Goal: Task Accomplishment & Management: Manage account settings

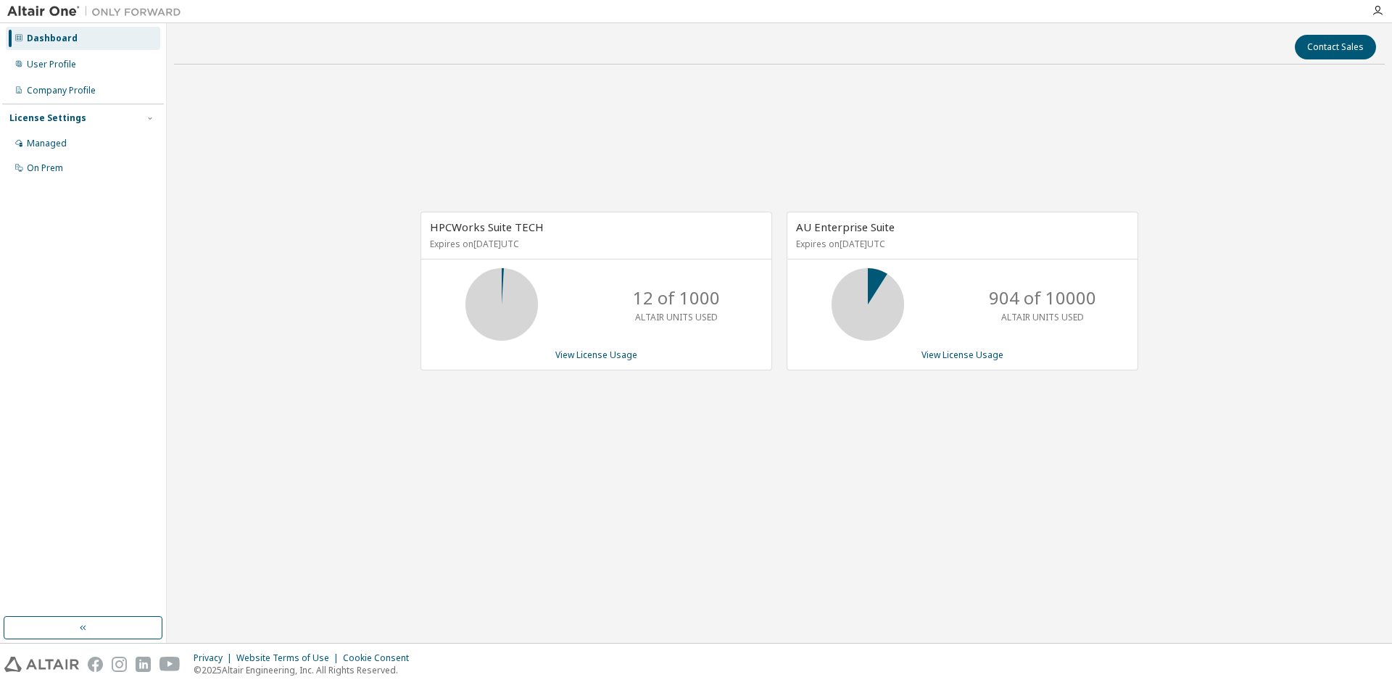
click at [59, 147] on div "Managed" at bounding box center [47, 144] width 40 height 12
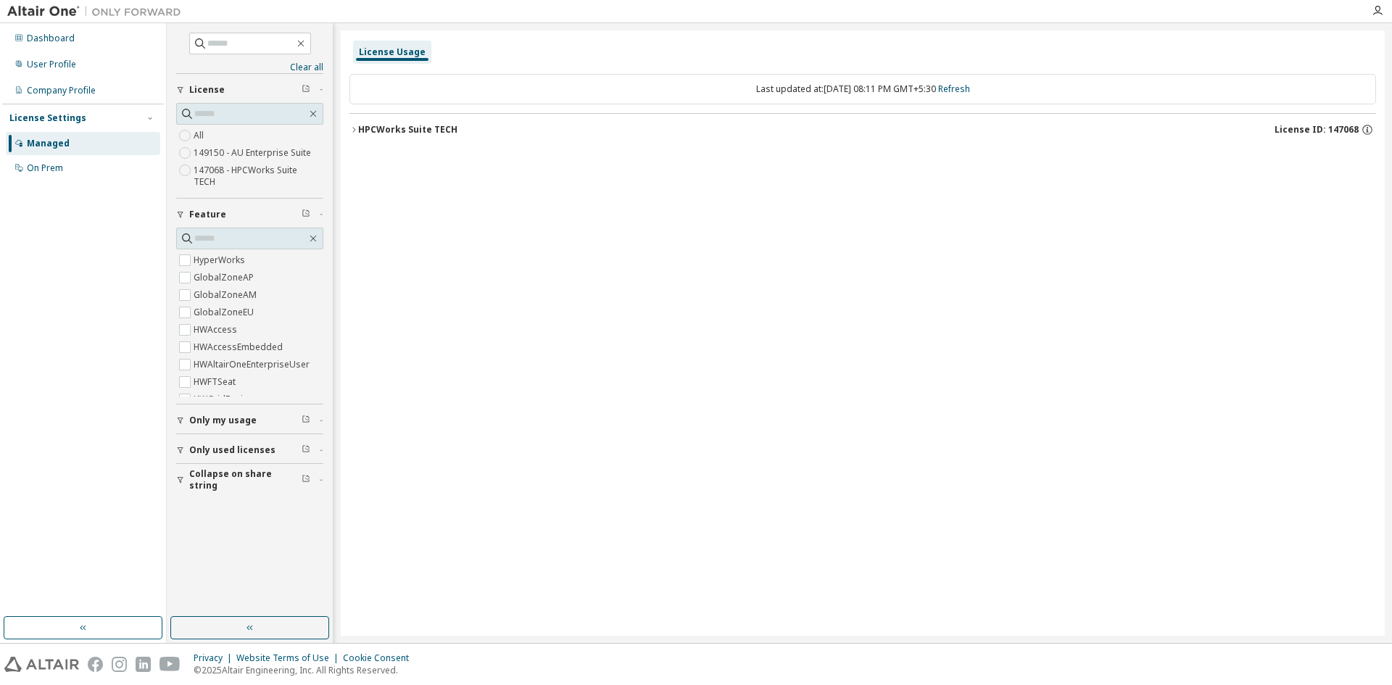
click at [350, 128] on icon "button" at bounding box center [353, 129] width 9 height 9
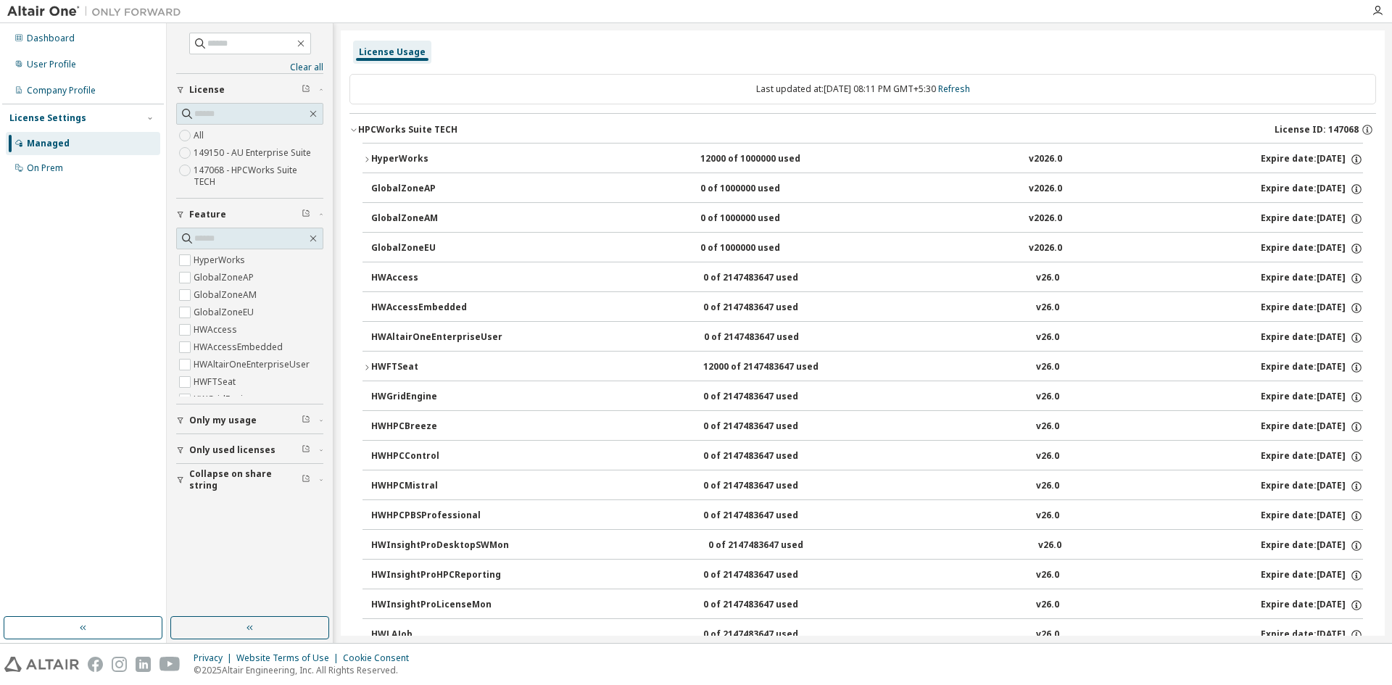
click at [364, 157] on icon "button" at bounding box center [366, 159] width 9 height 9
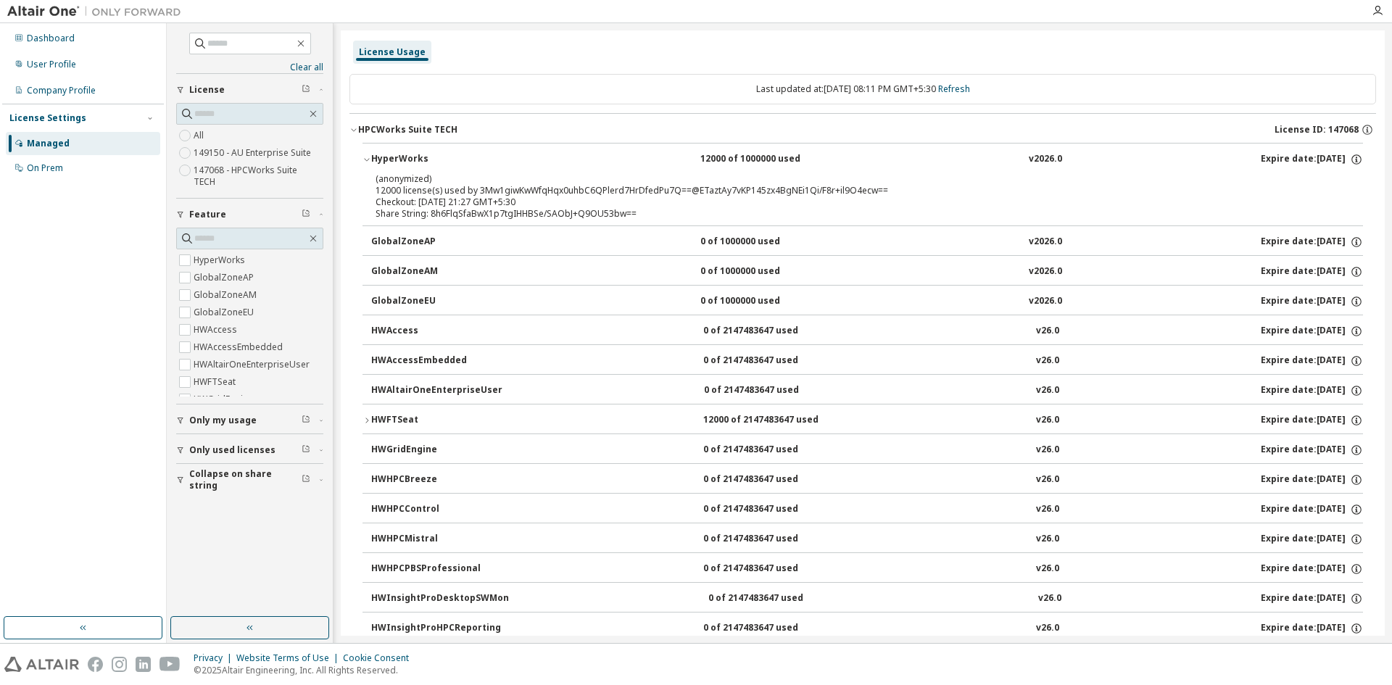
click at [364, 157] on icon "button" at bounding box center [366, 159] width 9 height 9
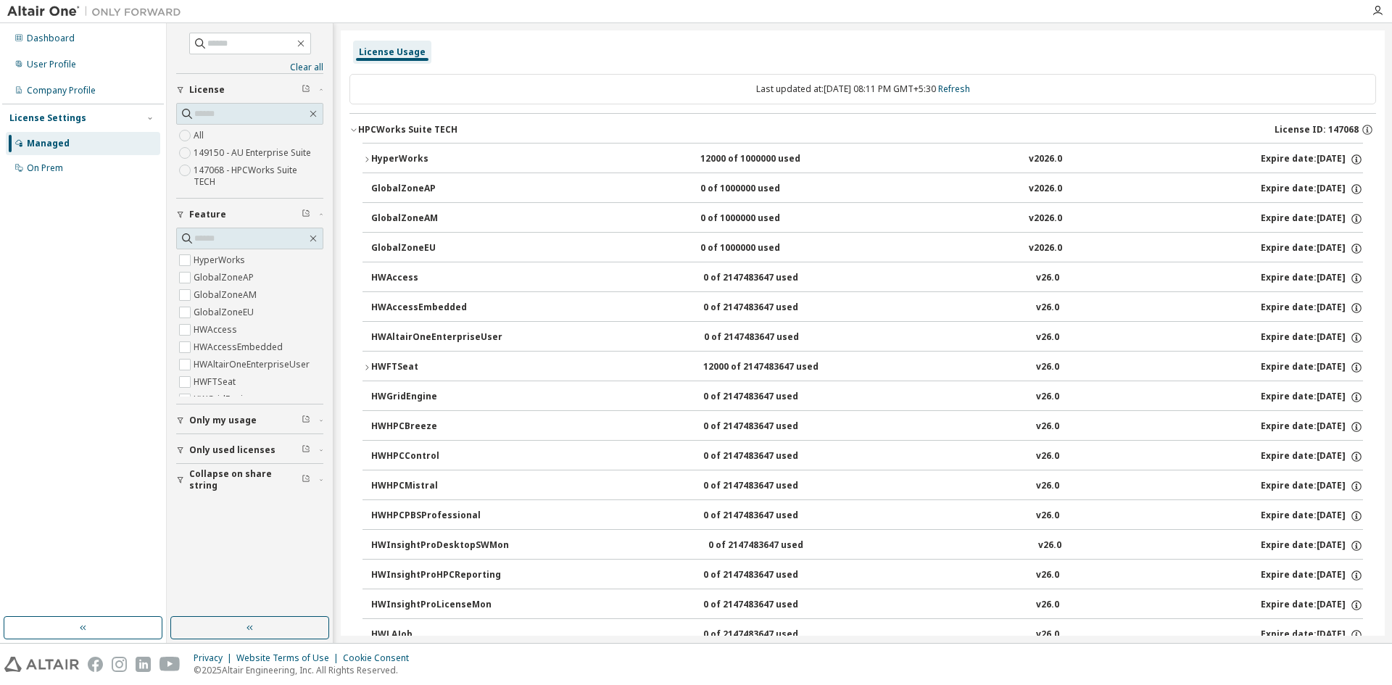
click at [367, 162] on icon "button" at bounding box center [366, 159] width 9 height 9
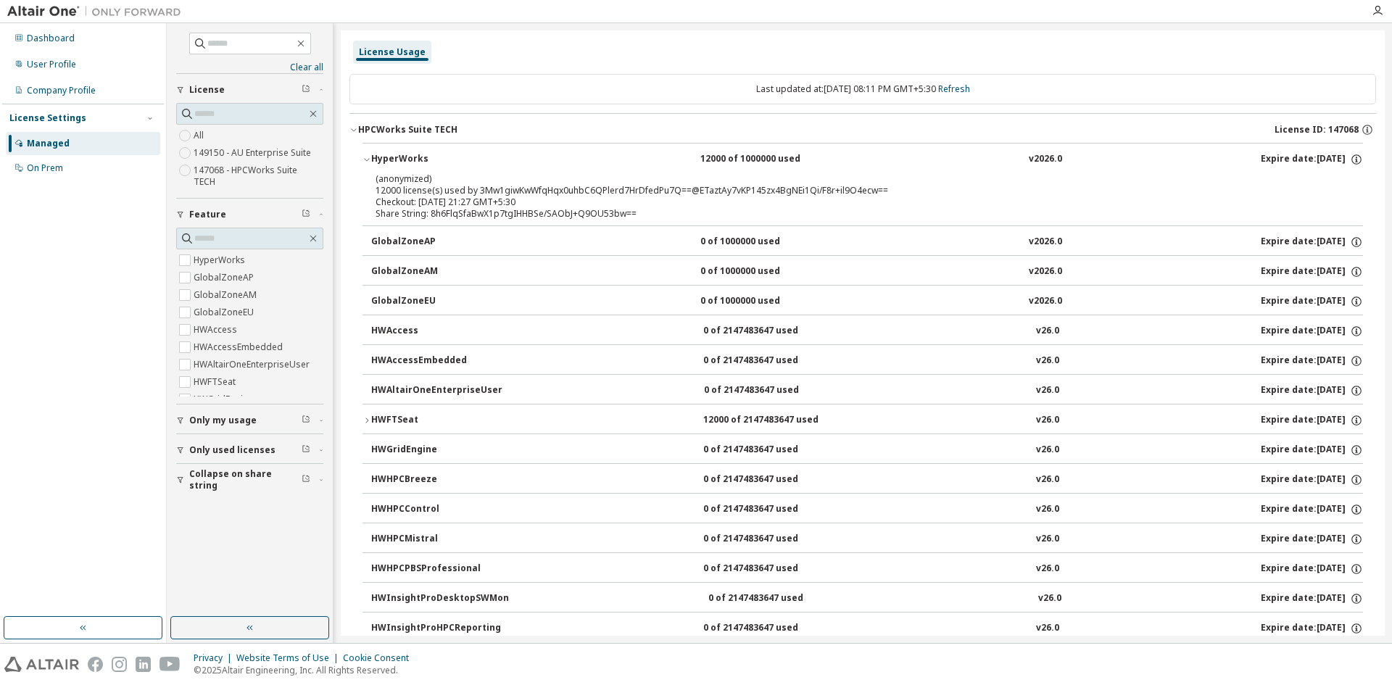
click at [368, 418] on icon "button" at bounding box center [366, 420] width 9 height 9
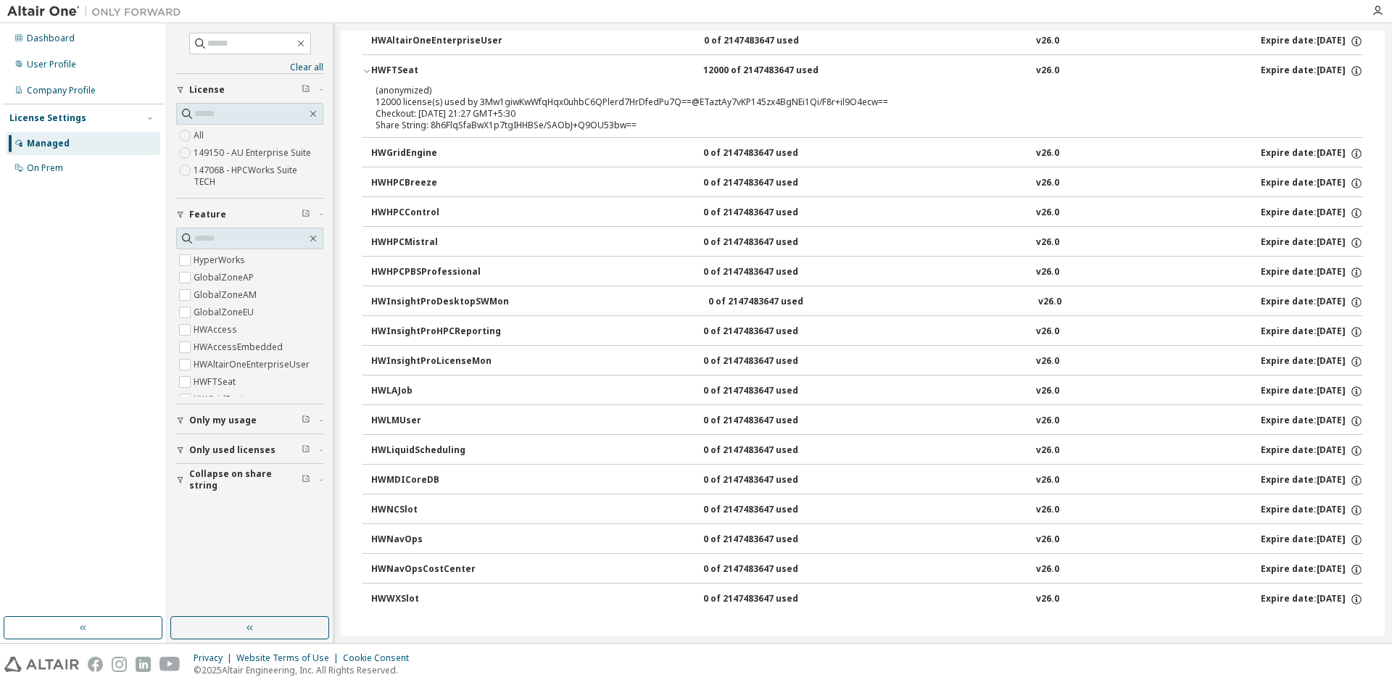
scroll to position [352, 0]
click at [779, 620] on div "Last updated at: Wed 2025-10-01 08:11 PM GMT+5:30 Refresh HPCWorks Suite TECH L…" at bounding box center [862, 170] width 1026 height 914
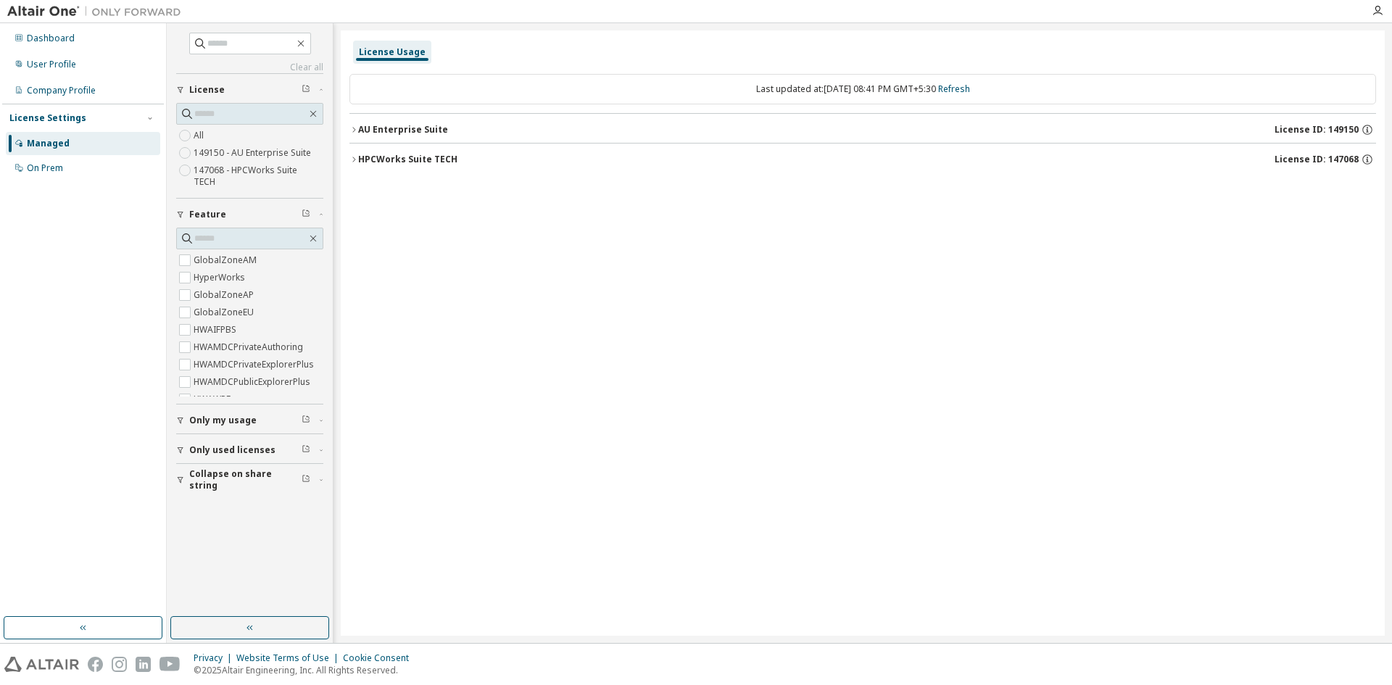
click at [353, 158] on icon "button" at bounding box center [353, 159] width 9 height 9
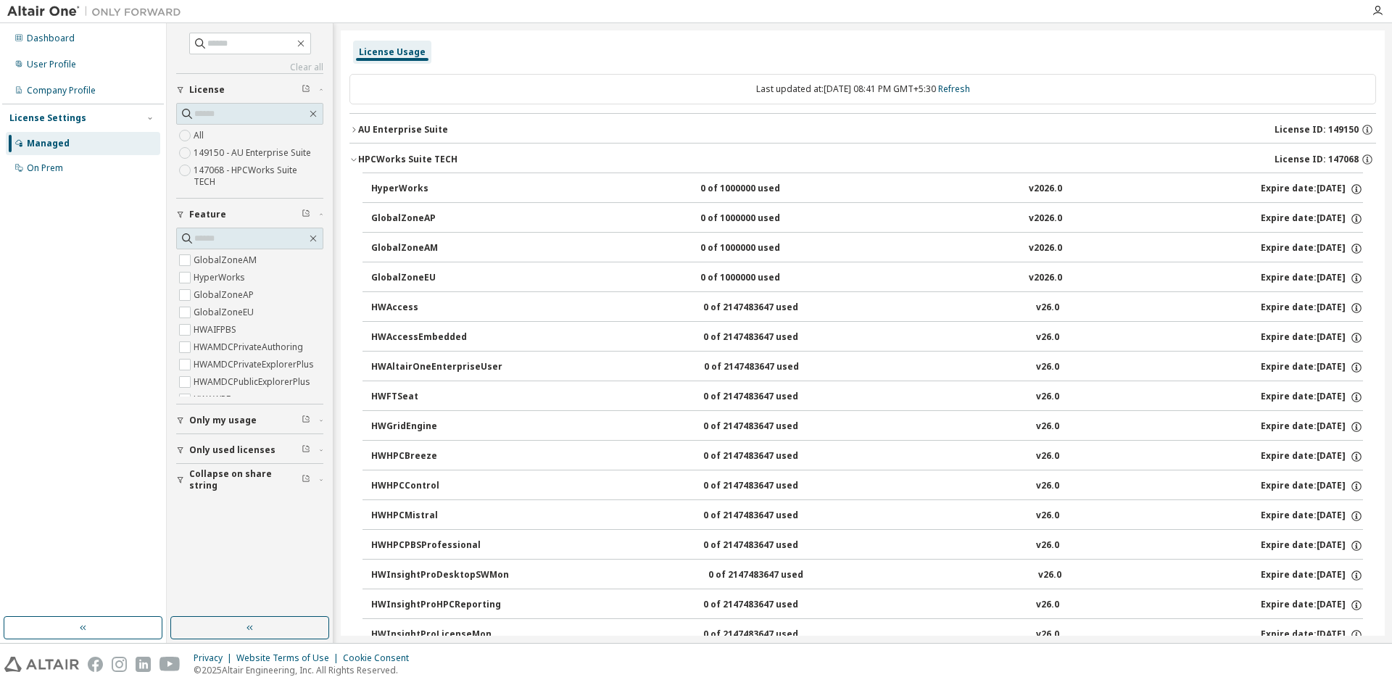
click at [352, 132] on icon "button" at bounding box center [353, 129] width 9 height 9
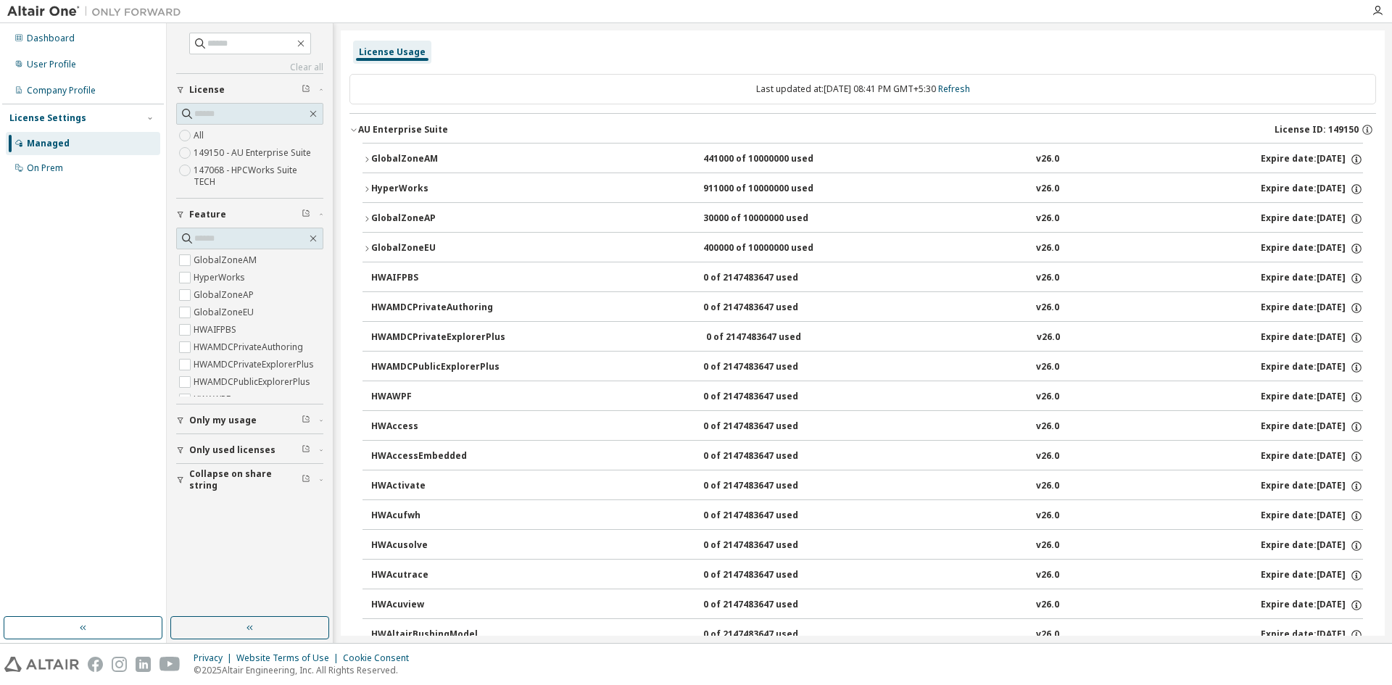
click at [352, 132] on icon "button" at bounding box center [353, 129] width 9 height 9
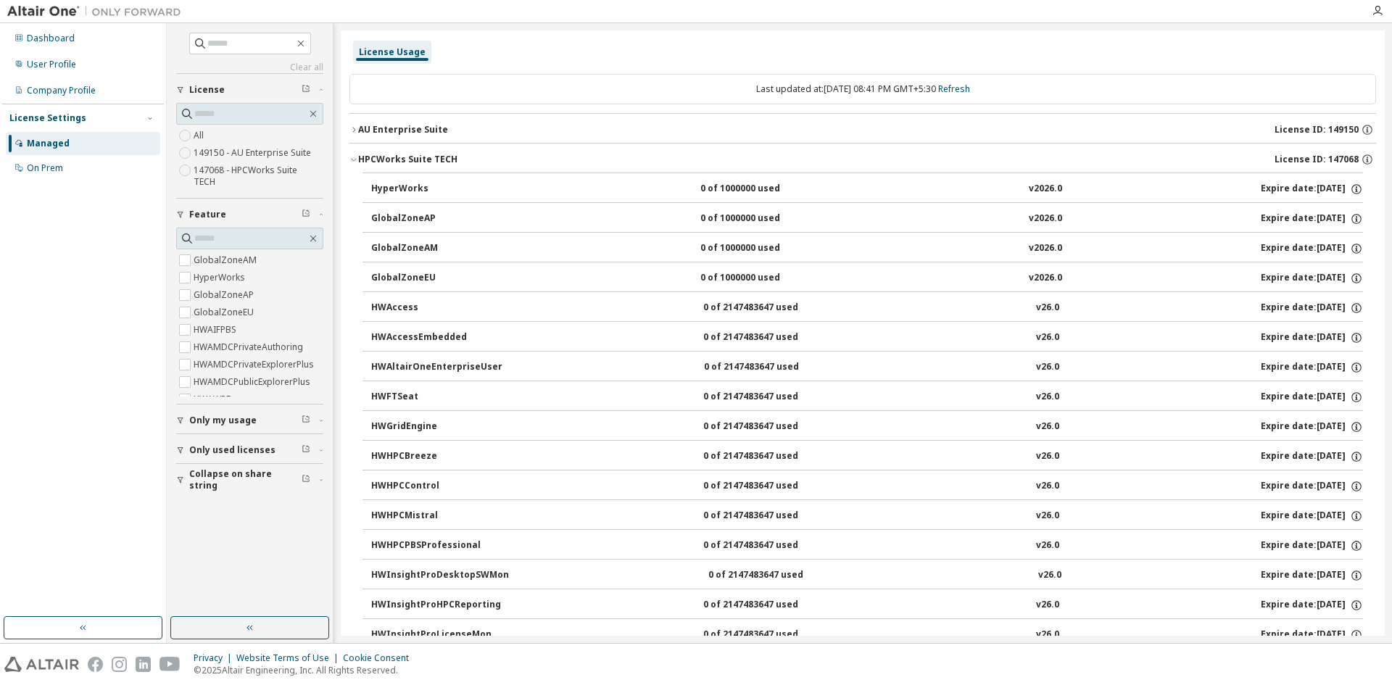
click at [357, 128] on icon "button" at bounding box center [353, 129] width 9 height 9
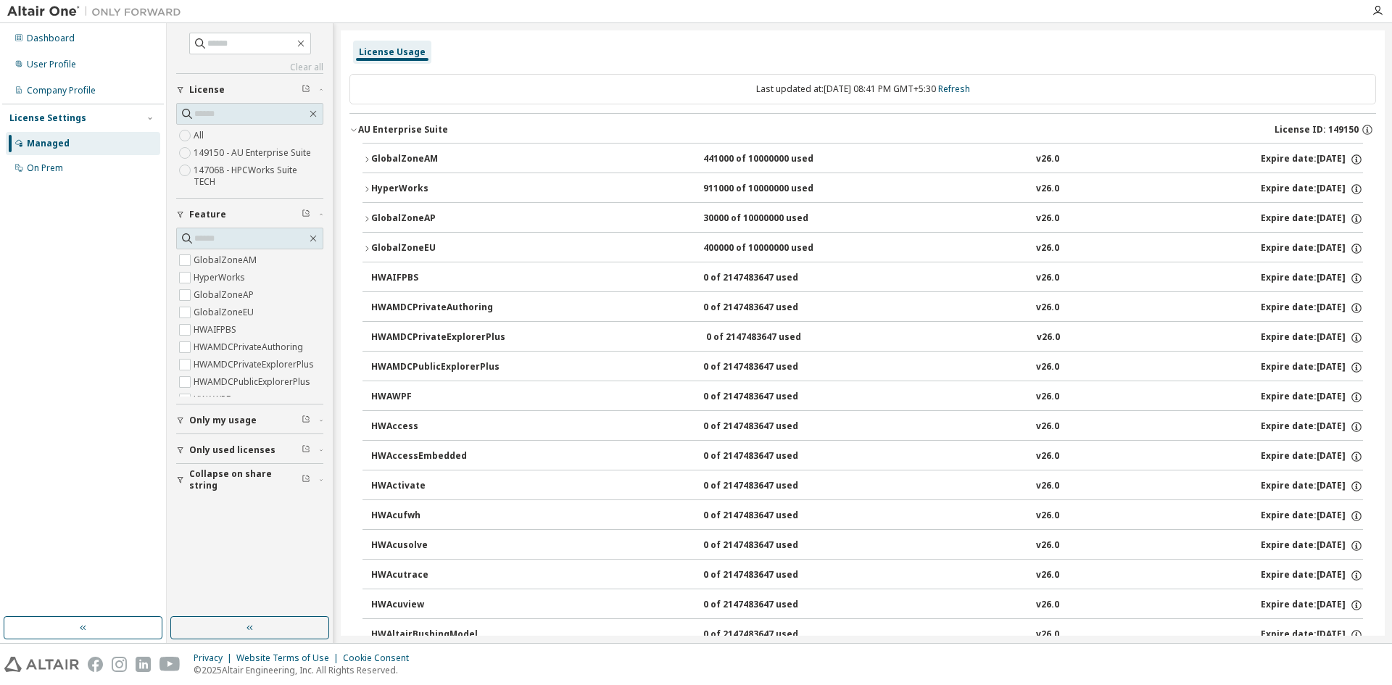
click at [357, 128] on icon "button" at bounding box center [353, 129] width 9 height 9
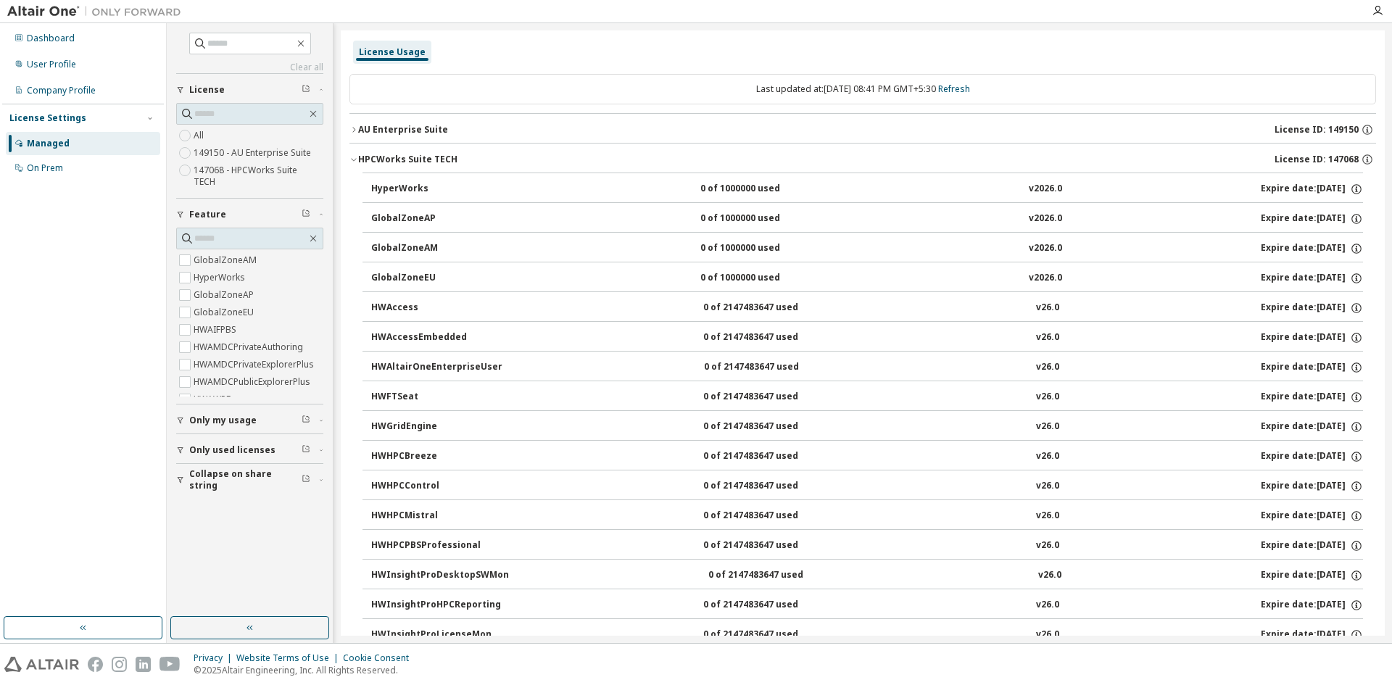
click at [357, 128] on icon "button" at bounding box center [353, 129] width 9 height 9
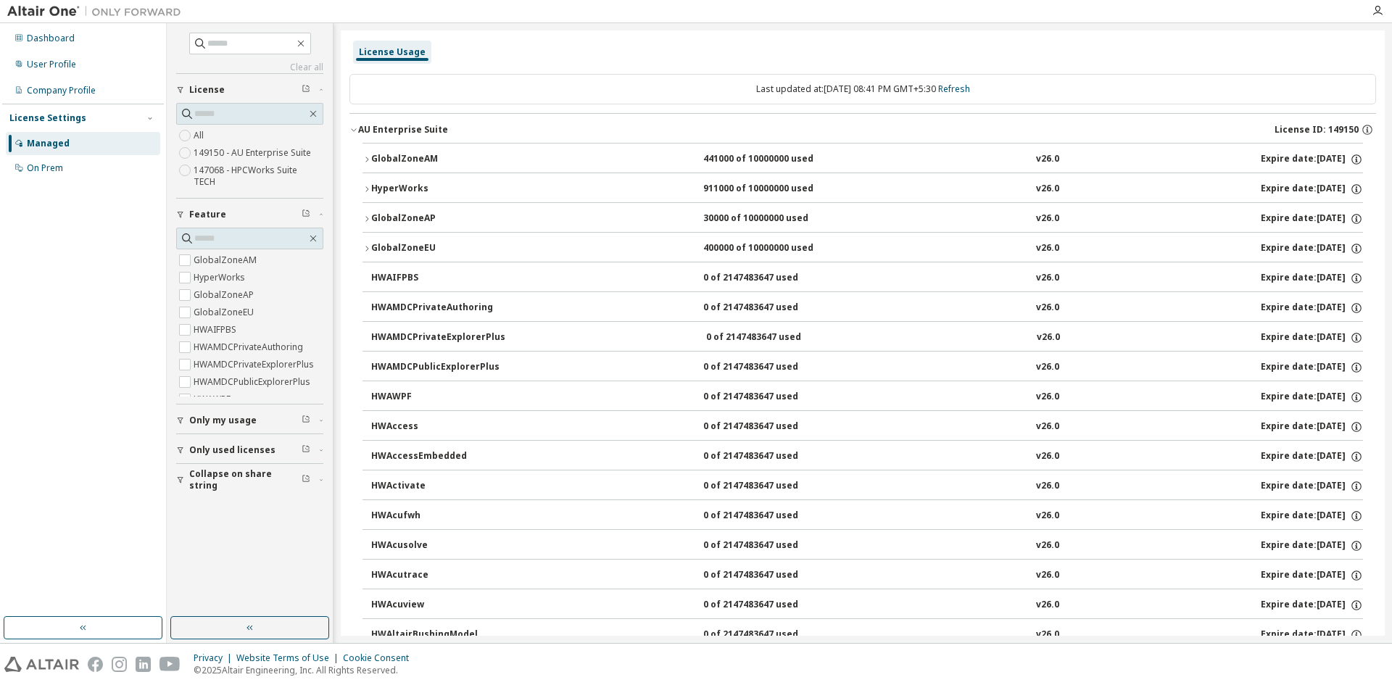
click at [357, 128] on icon "button" at bounding box center [353, 129] width 9 height 9
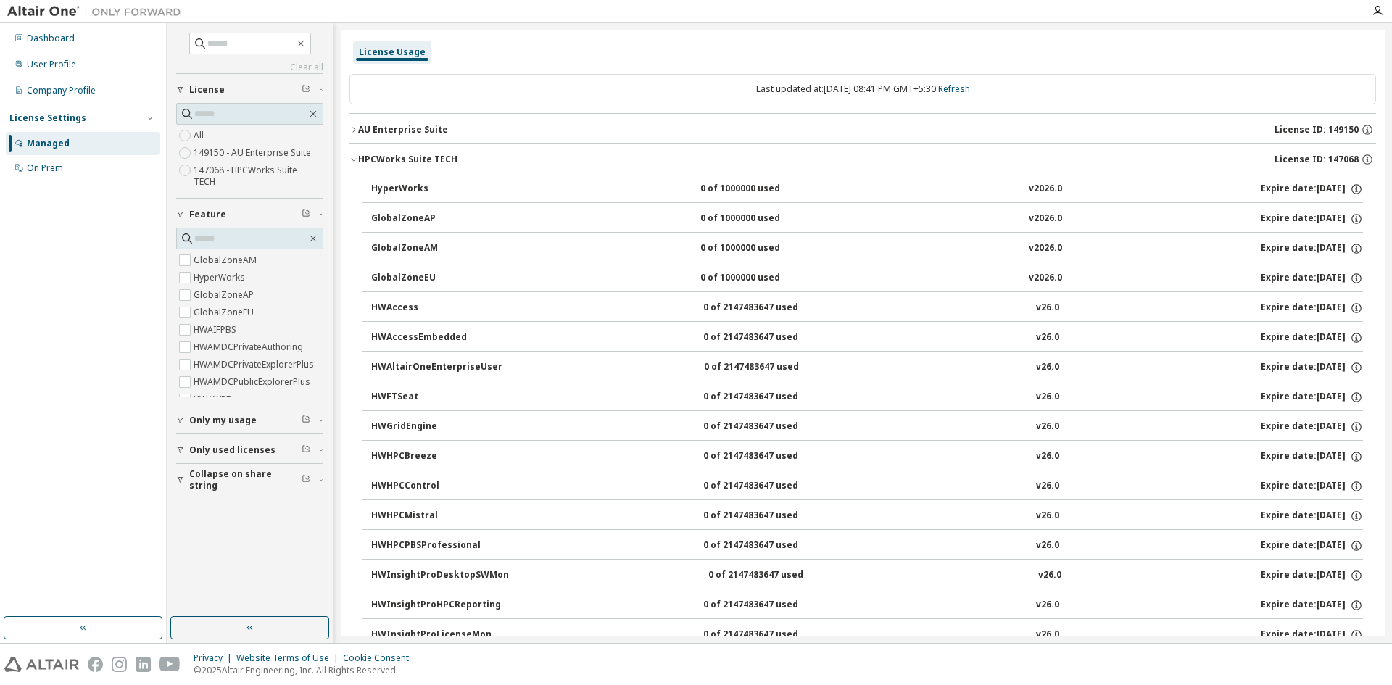
click at [354, 156] on icon "button" at bounding box center [353, 159] width 9 height 9
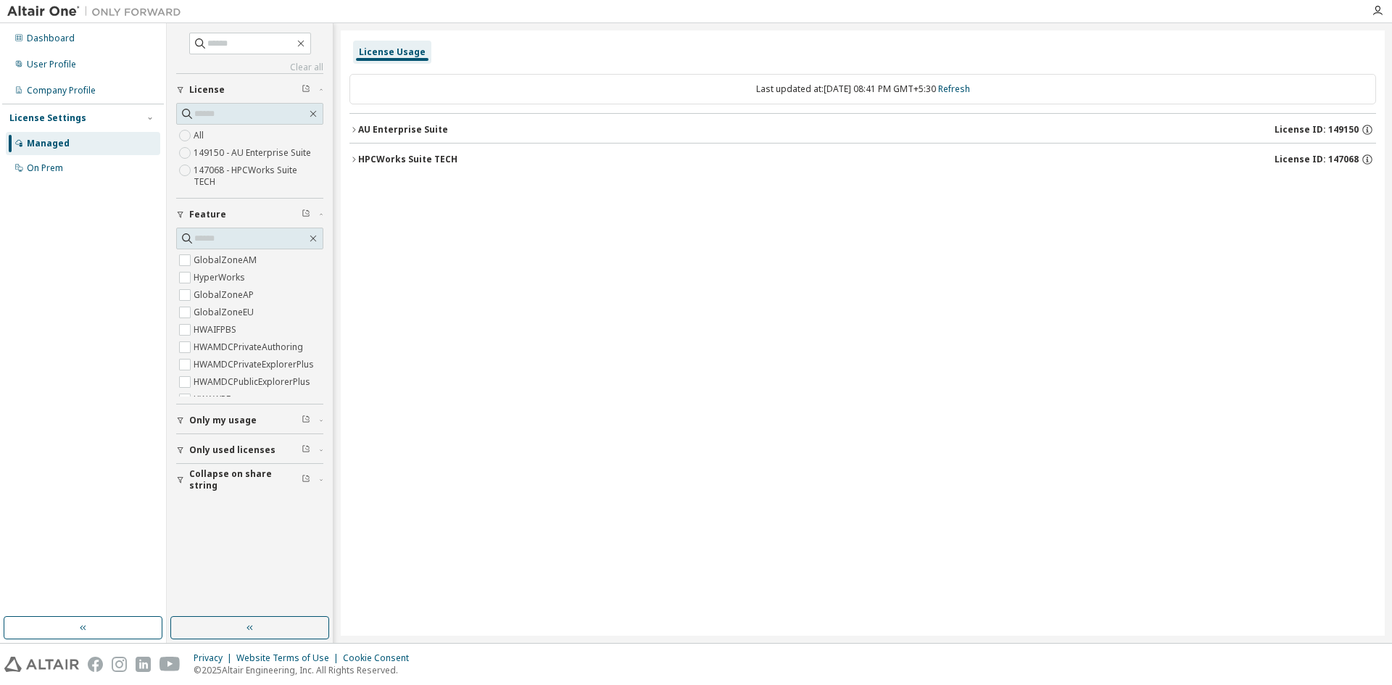
click at [354, 156] on icon "button" at bounding box center [353, 159] width 9 height 9
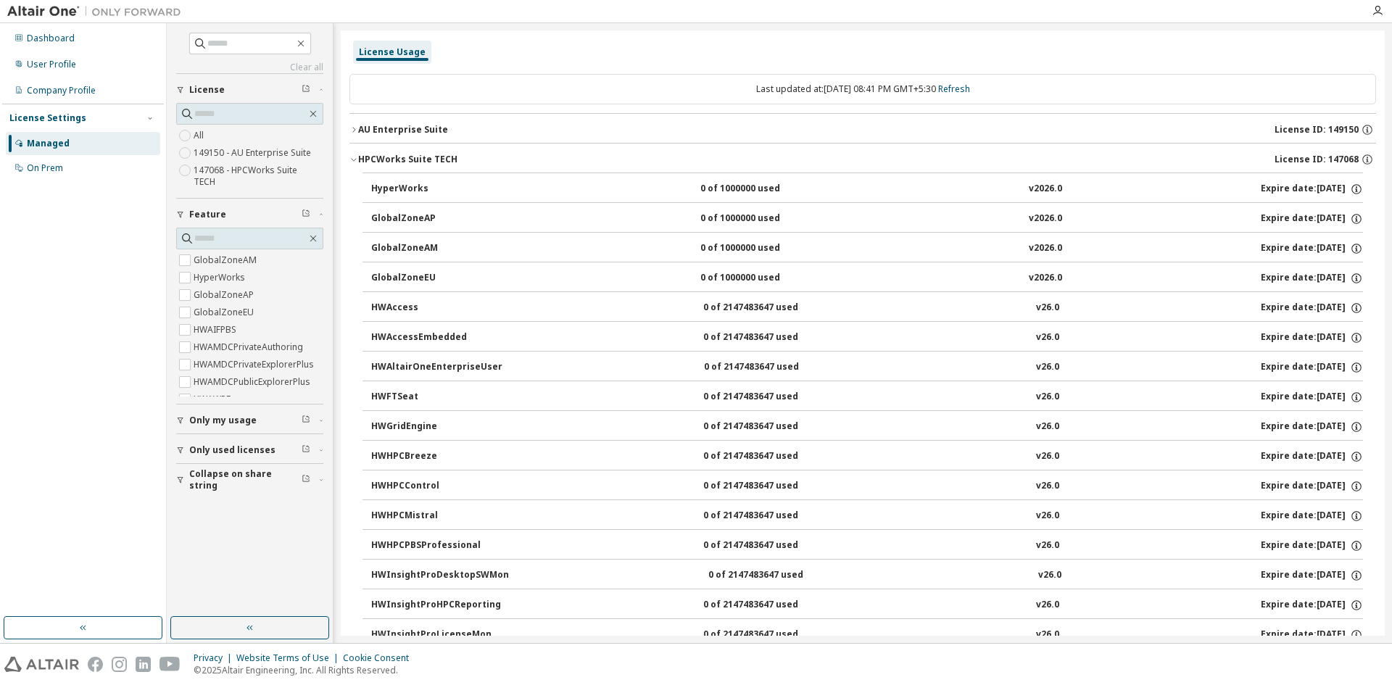
click at [354, 156] on icon "button" at bounding box center [353, 159] width 9 height 9
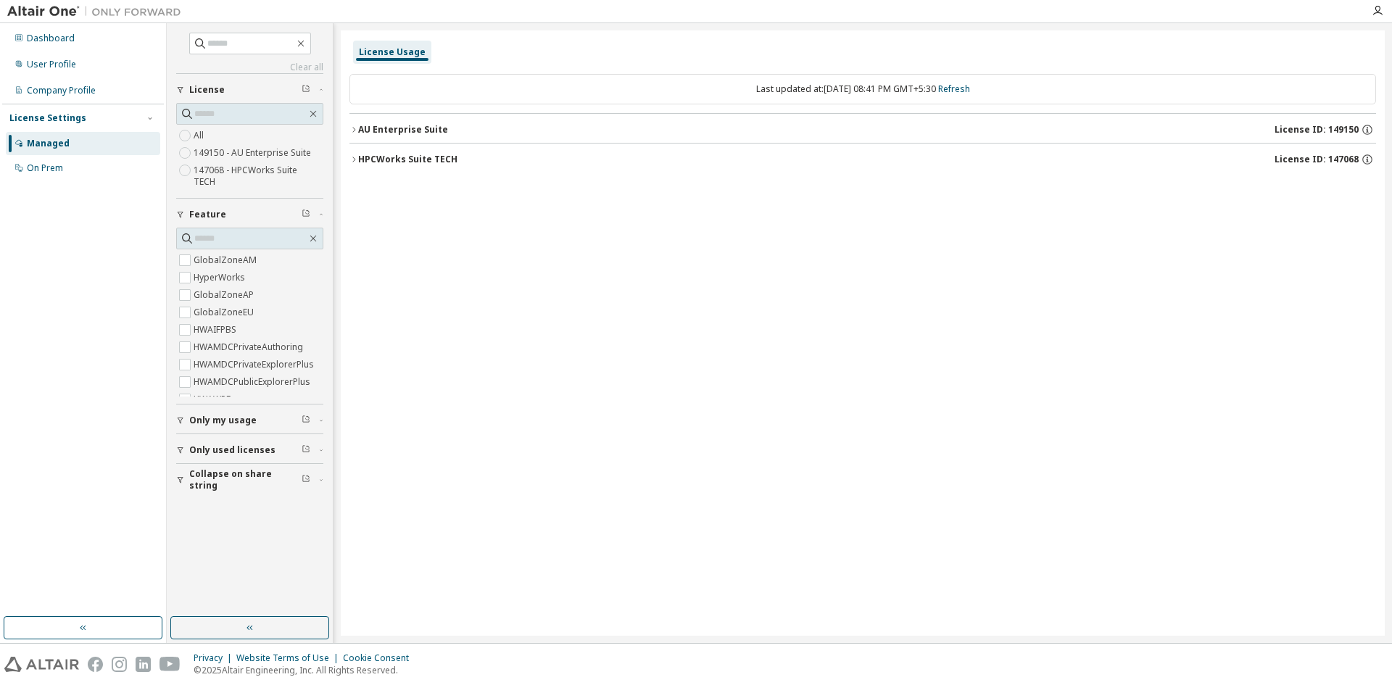
click at [354, 156] on icon "button" at bounding box center [353, 159] width 9 height 9
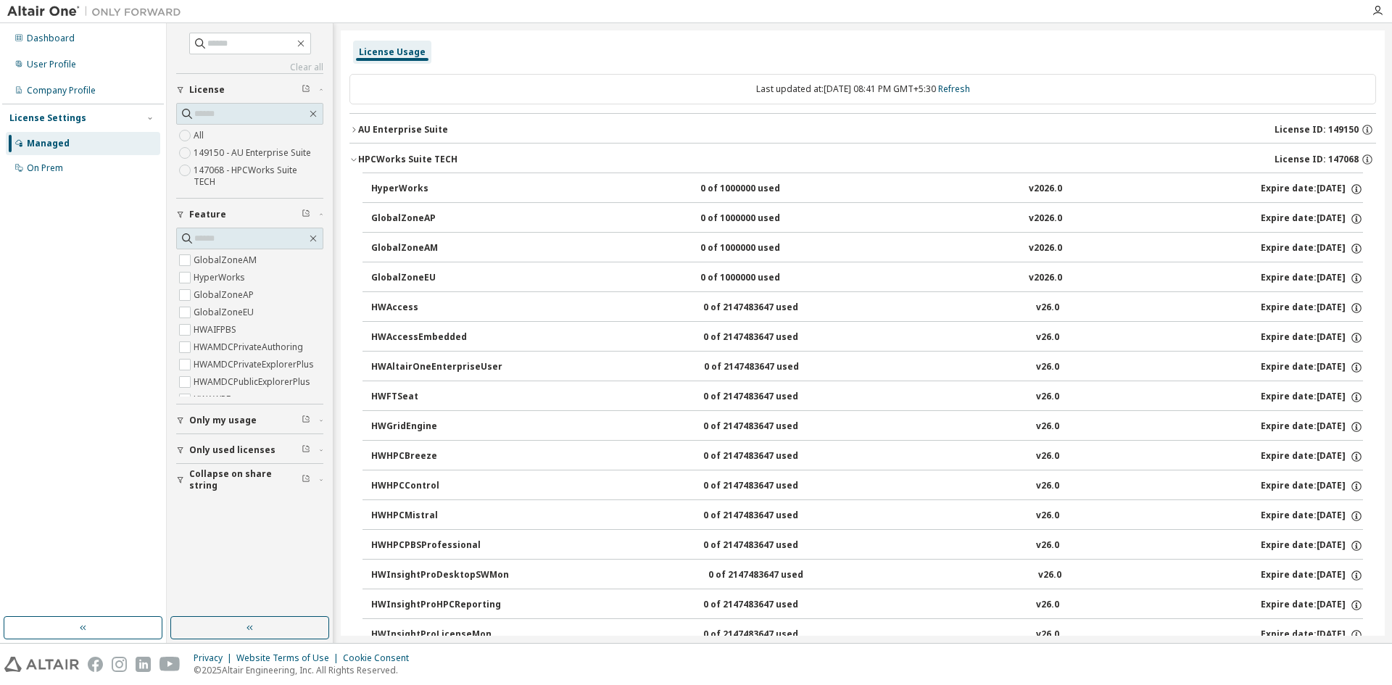
click at [178, 416] on icon "button" at bounding box center [180, 420] width 9 height 9
click at [212, 231] on input "text" at bounding box center [250, 238] width 112 height 14
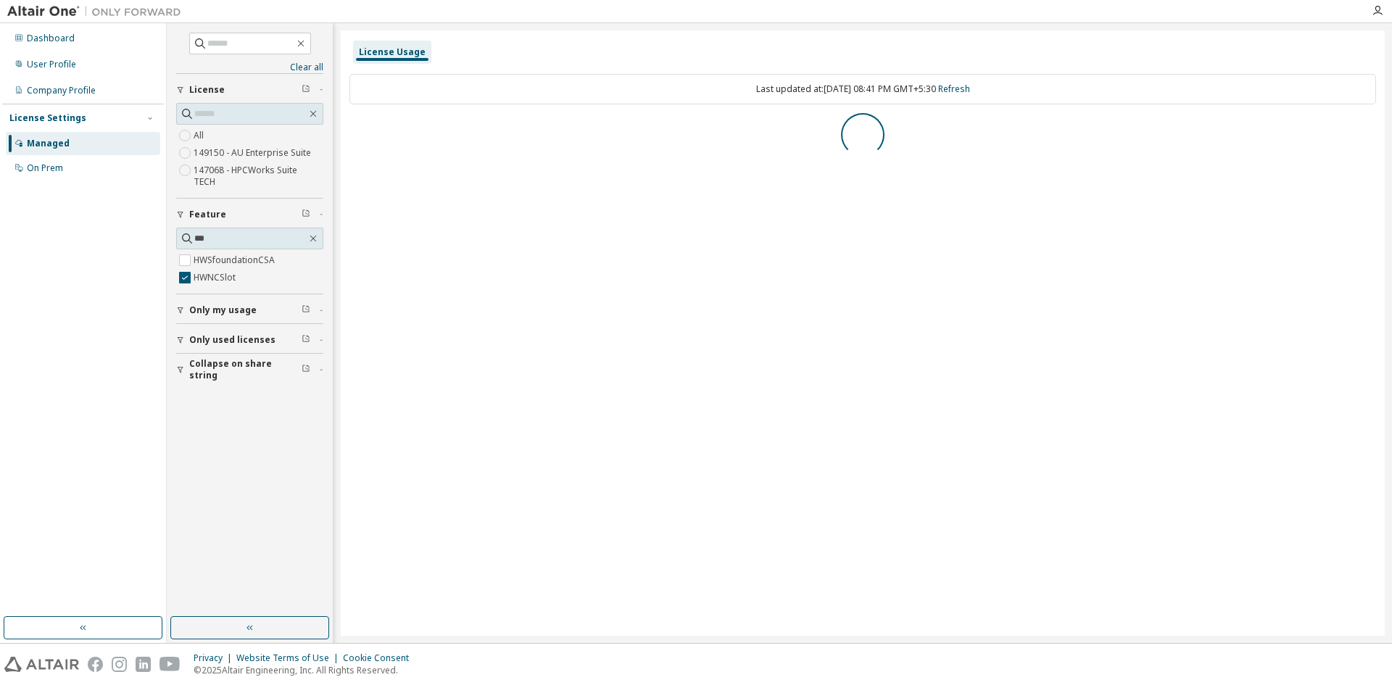
click at [290, 486] on div "Clear all Collapse on share string Only used licenses Only my usage Feature ***…" at bounding box center [250, 319] width 162 height 589
click at [248, 231] on input "***" at bounding box center [250, 238] width 112 height 14
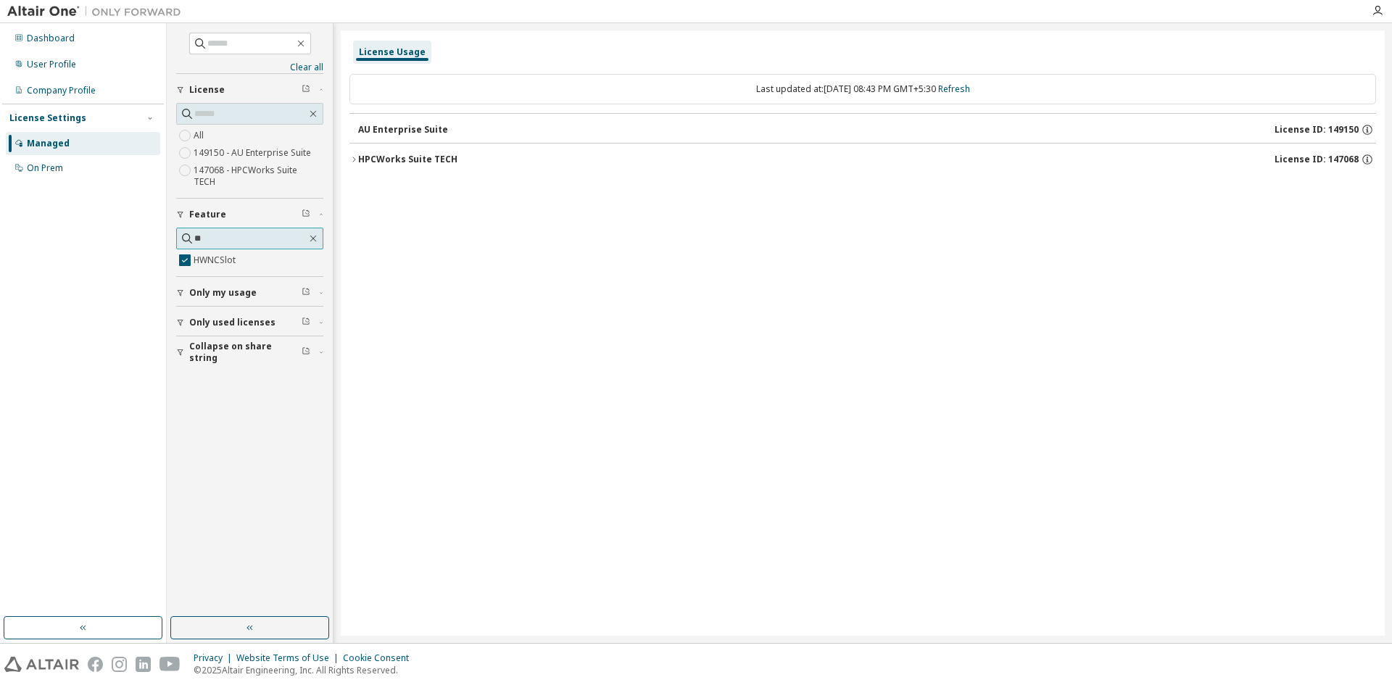
type input "*"
click at [355, 163] on icon "button" at bounding box center [353, 159] width 9 height 9
click at [52, 67] on div "User Profile" at bounding box center [51, 65] width 49 height 12
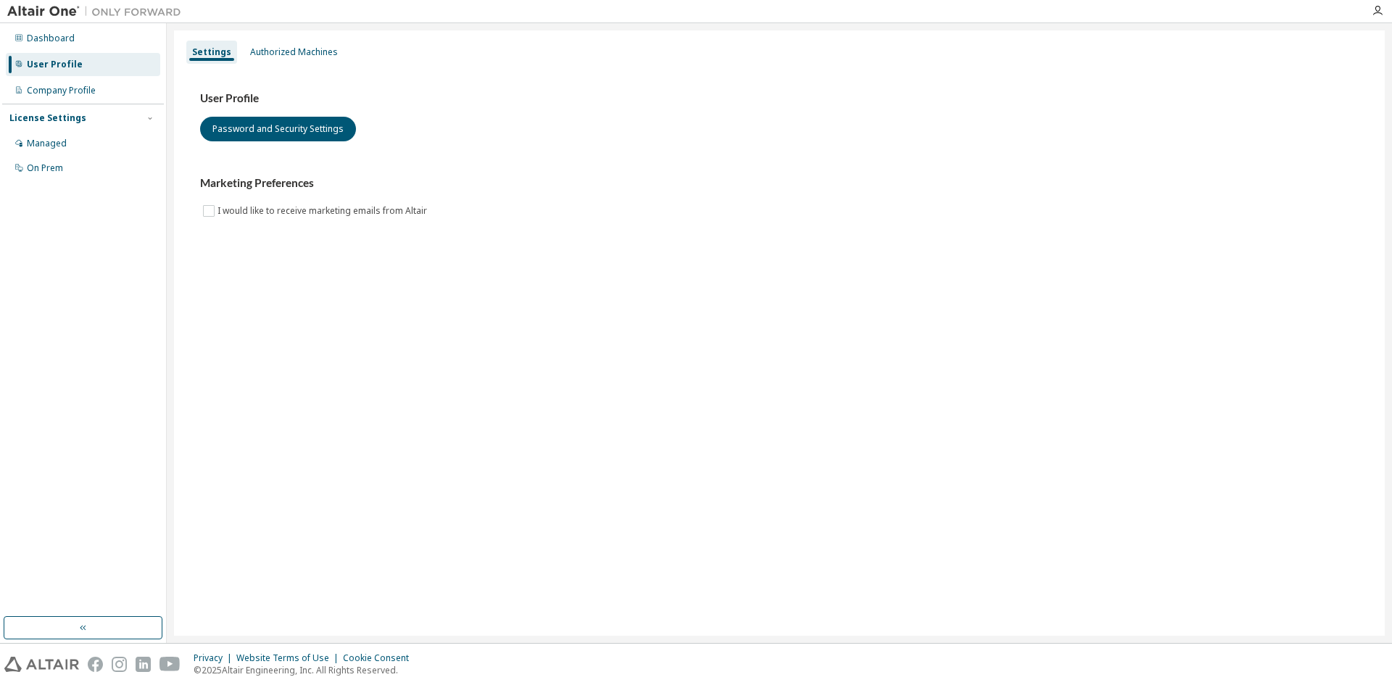
click at [301, 50] on div "Authorized Machines" at bounding box center [294, 52] width 88 height 12
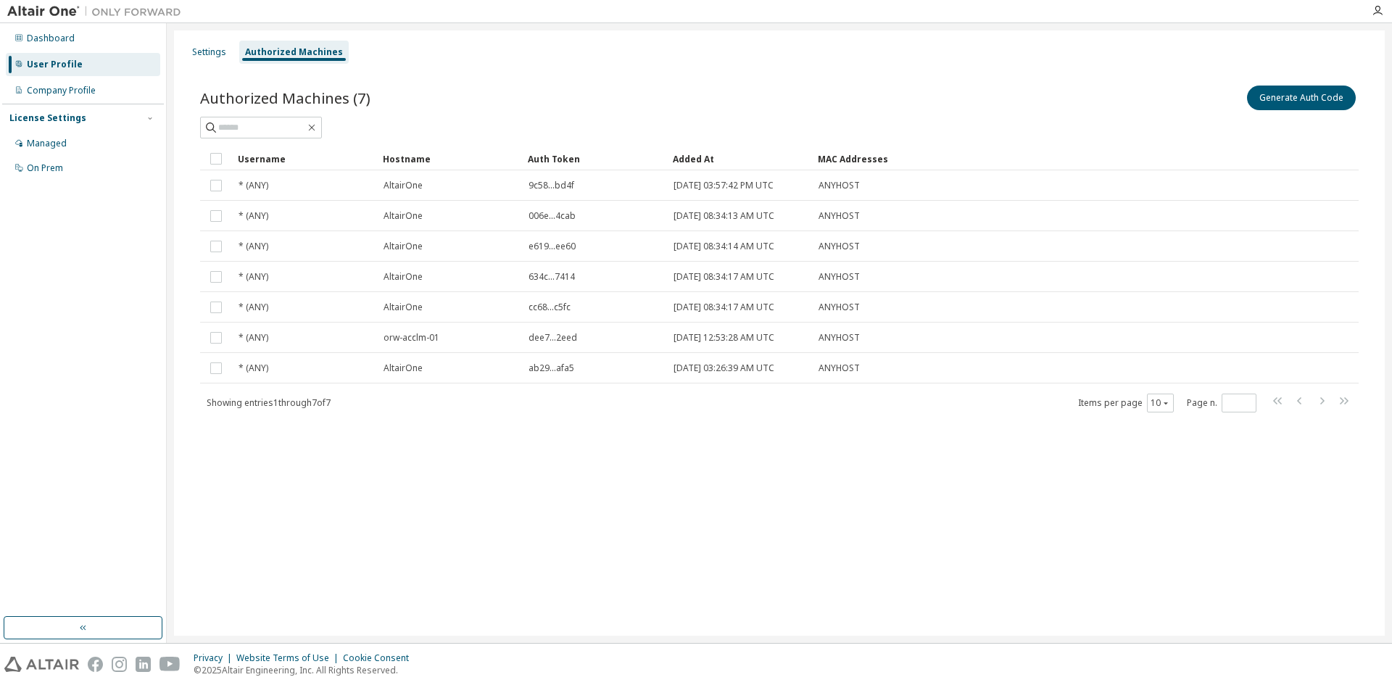
click at [468, 333] on div "orw-acclm-01" at bounding box center [449, 338] width 132 height 12
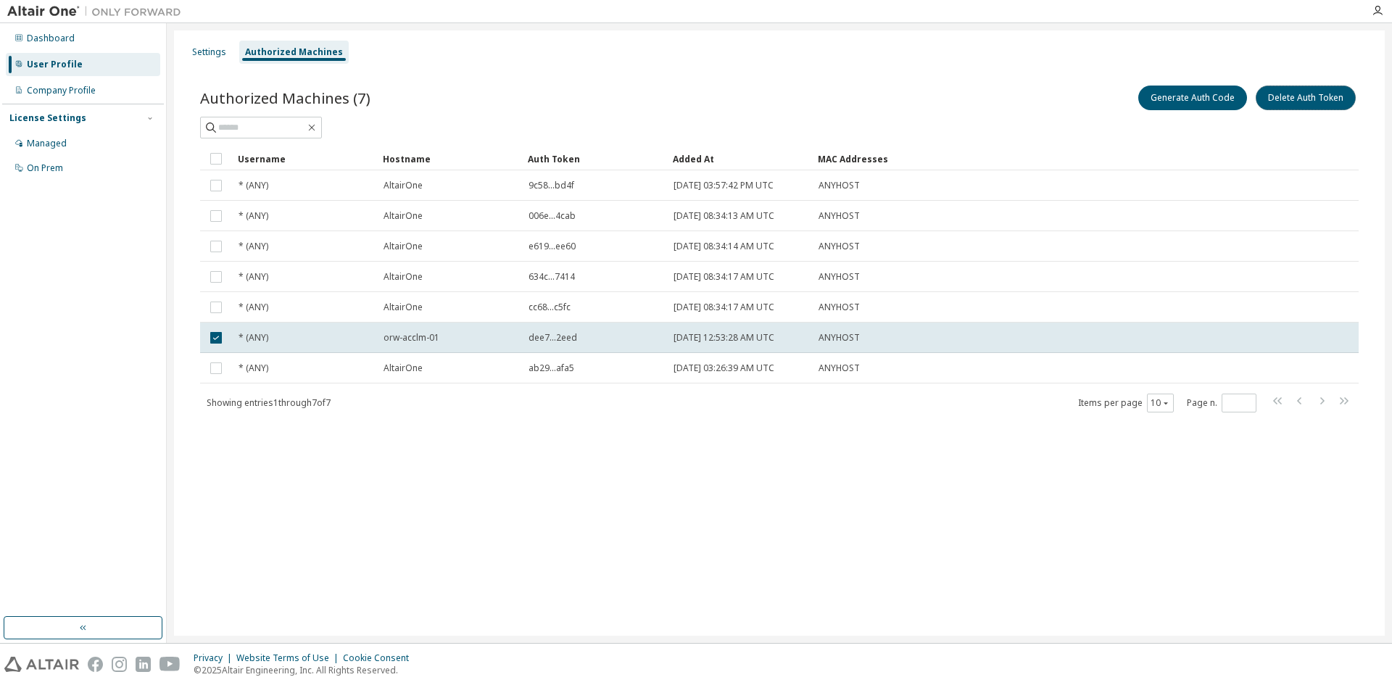
click at [1312, 101] on button "Delete Auth Token" at bounding box center [1305, 98] width 100 height 25
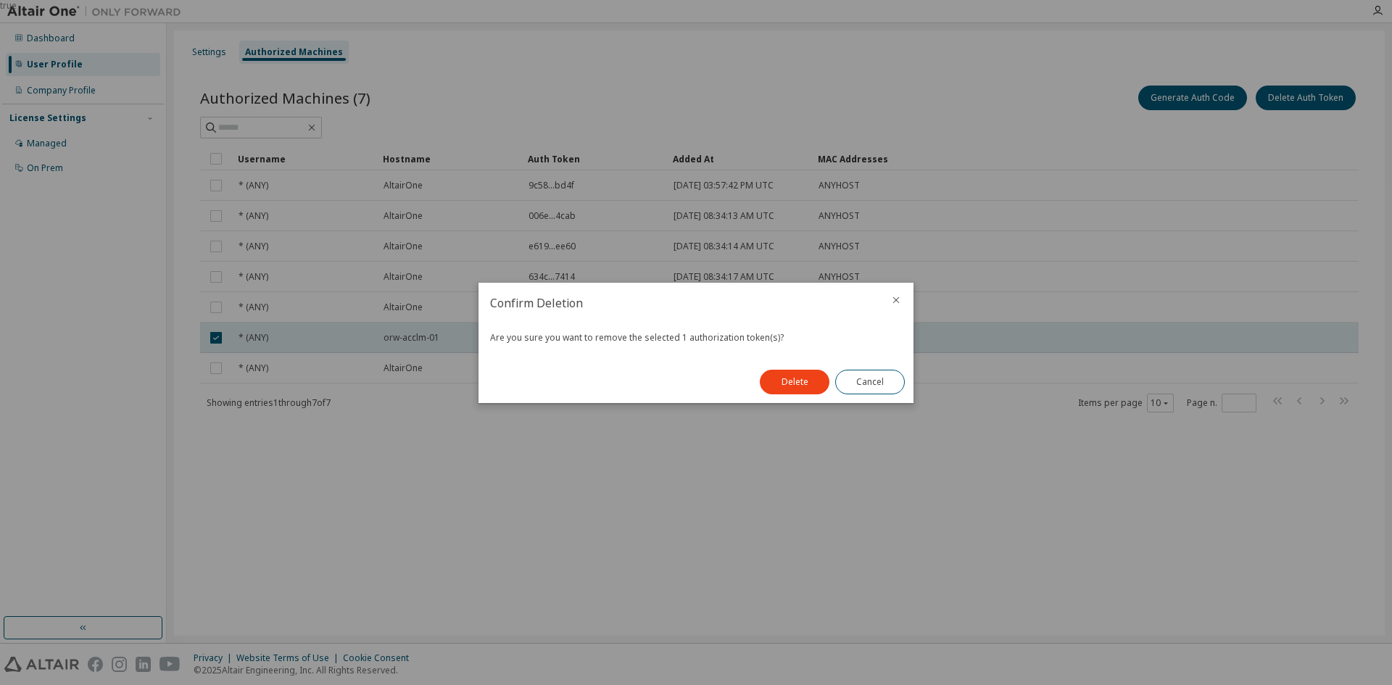
click at [795, 385] on button "Delete" at bounding box center [795, 382] width 70 height 25
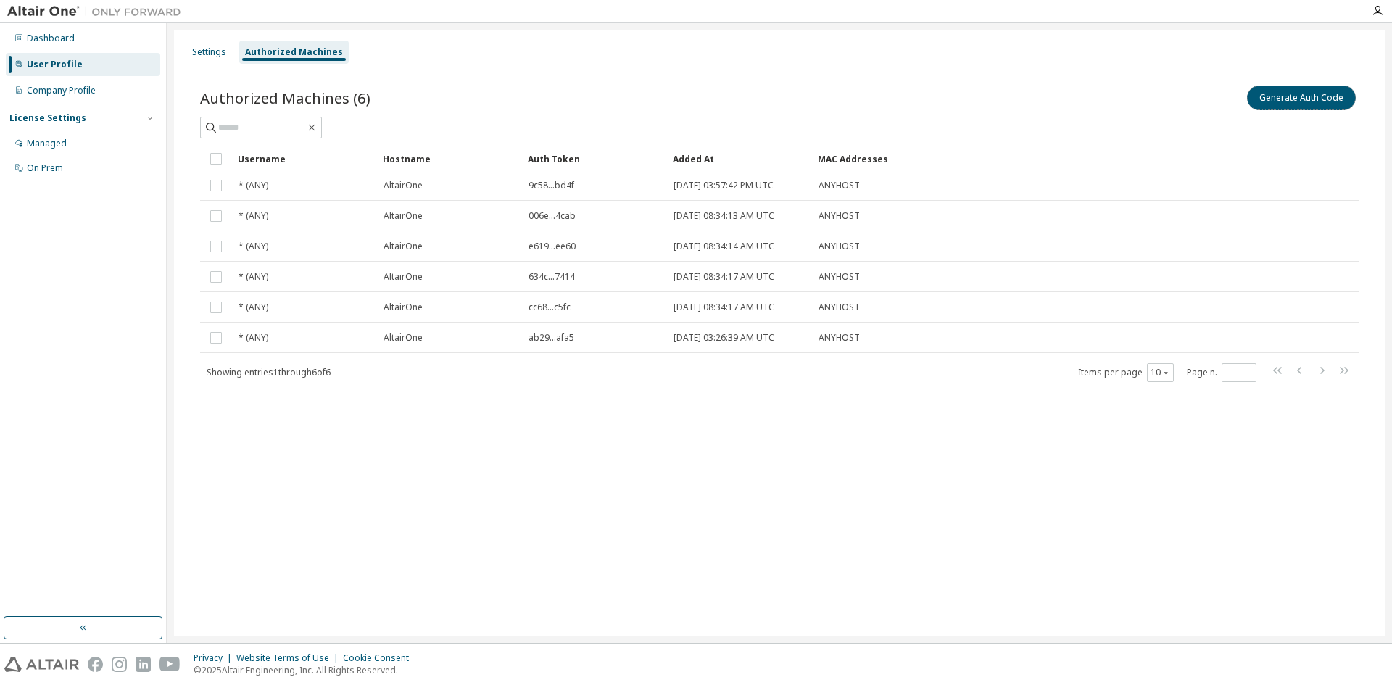
click at [1295, 93] on button "Generate Auth Code" at bounding box center [1301, 98] width 109 height 25
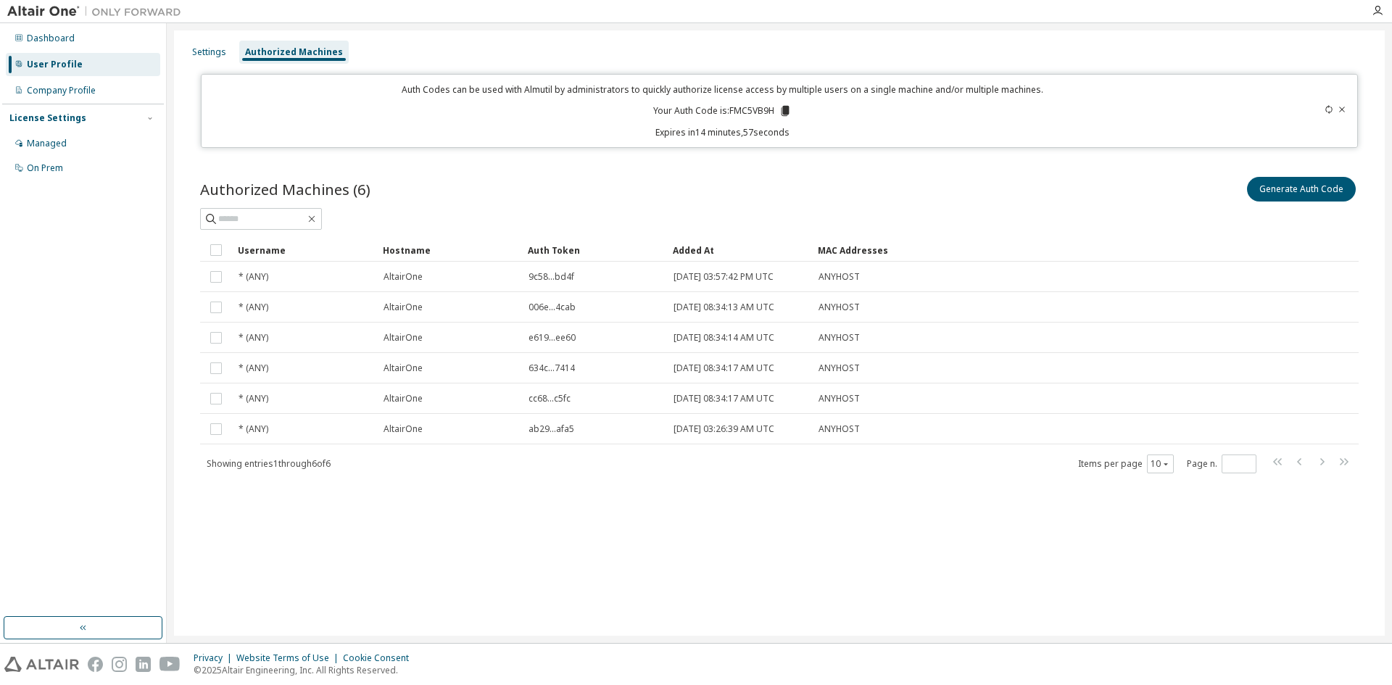
click at [749, 109] on p "Your Auth Code is: FMC5VB9H" at bounding box center [722, 110] width 138 height 13
copy p "FMC5VB9H"
click at [62, 67] on div "User Profile" at bounding box center [55, 65] width 56 height 12
click at [65, 91] on div "Company Profile" at bounding box center [61, 91] width 69 height 12
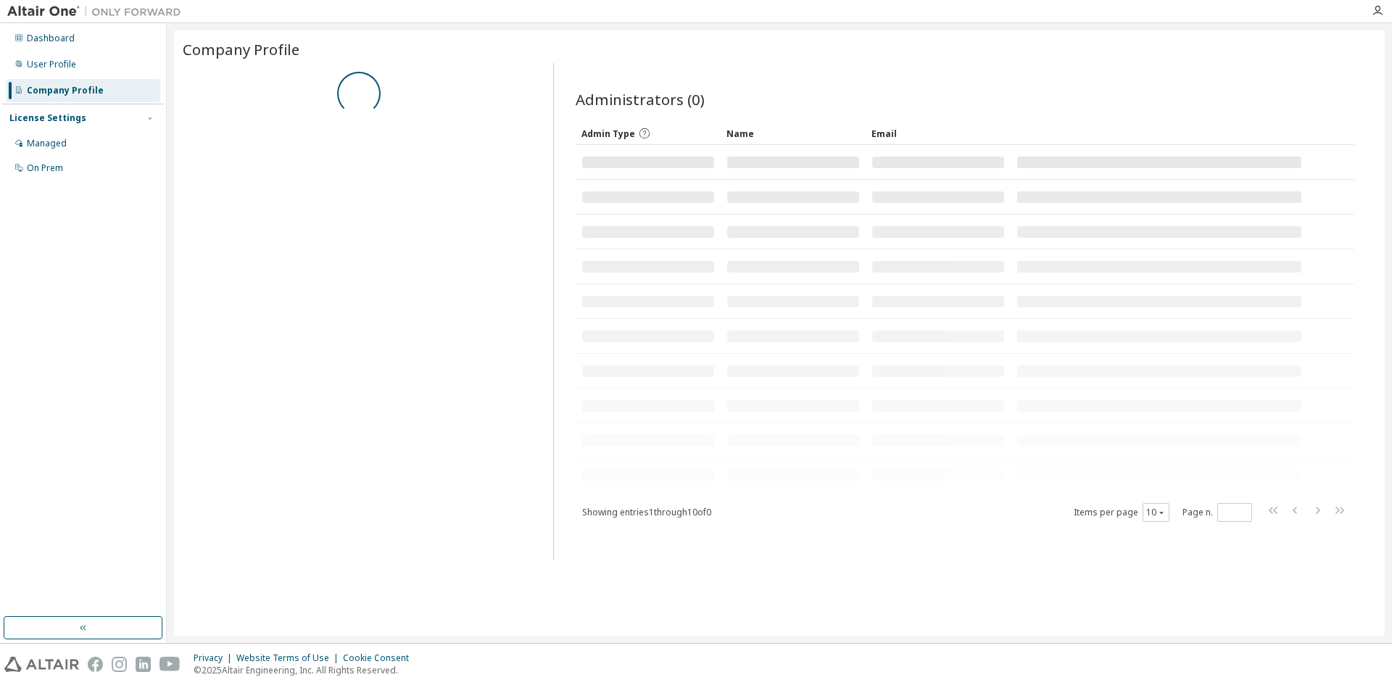
click at [61, 68] on div "User Profile" at bounding box center [51, 65] width 49 height 12
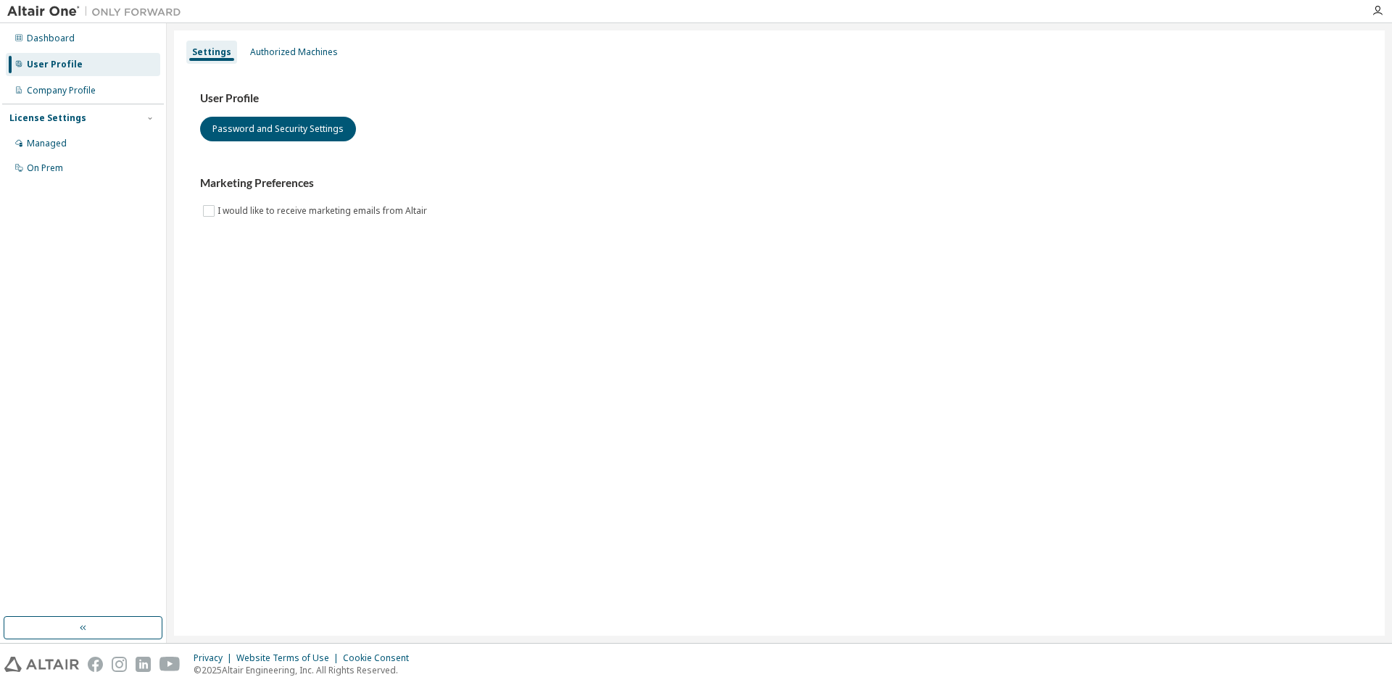
click at [302, 42] on div "Authorized Machines" at bounding box center [293, 52] width 99 height 23
click at [291, 43] on div "Authorized Machines" at bounding box center [293, 52] width 99 height 23
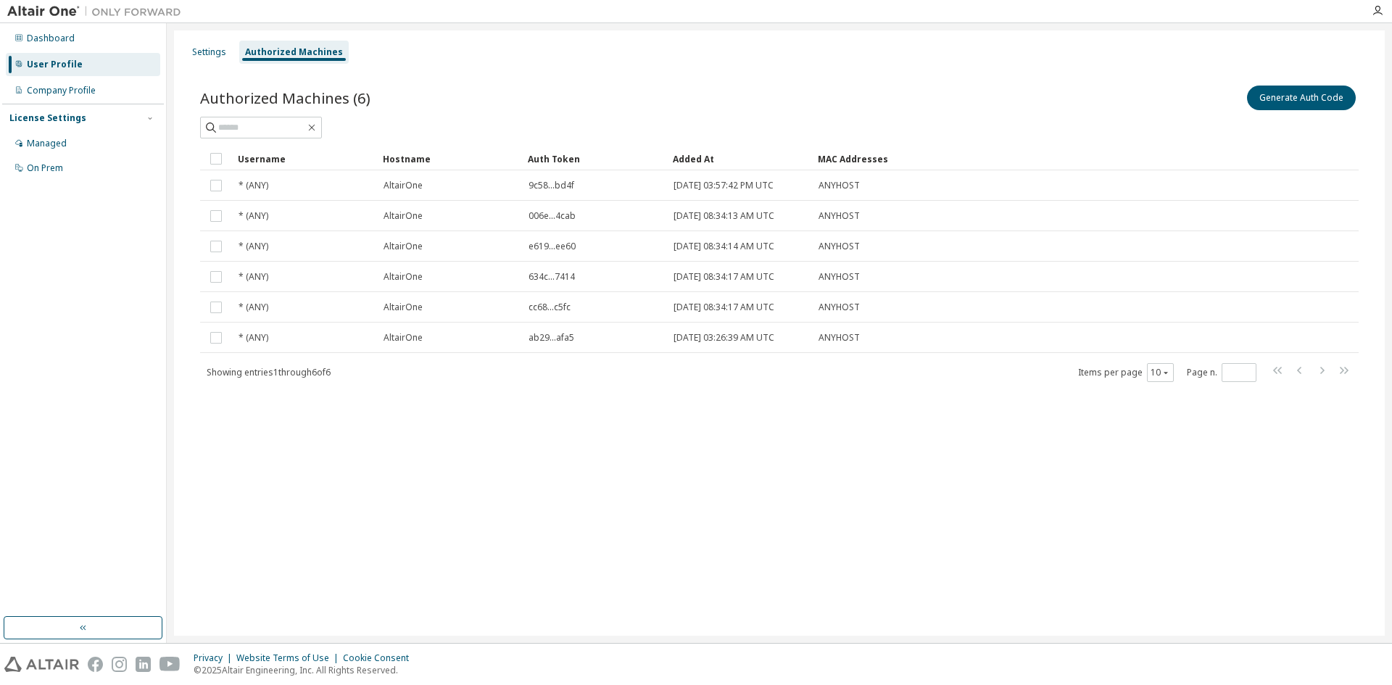
click at [58, 149] on div "Managed" at bounding box center [83, 143] width 154 height 23
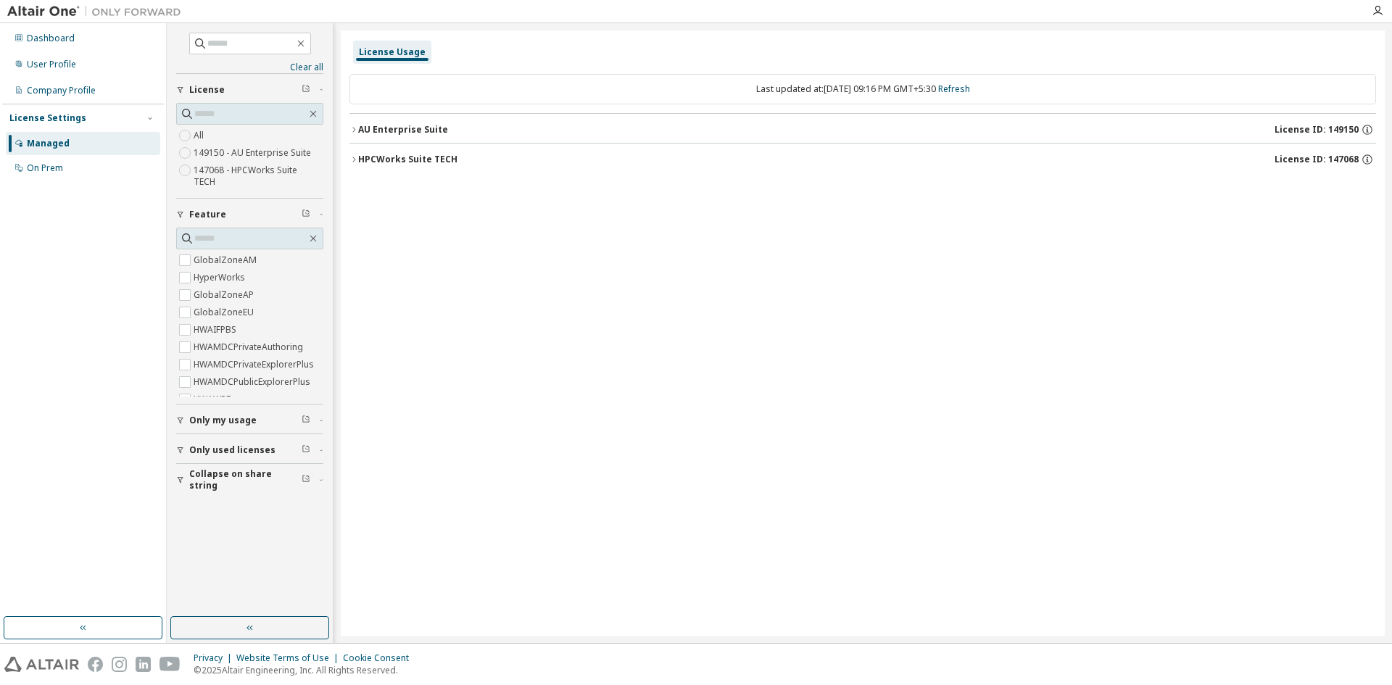
click at [49, 172] on div "On Prem" at bounding box center [45, 168] width 36 height 12
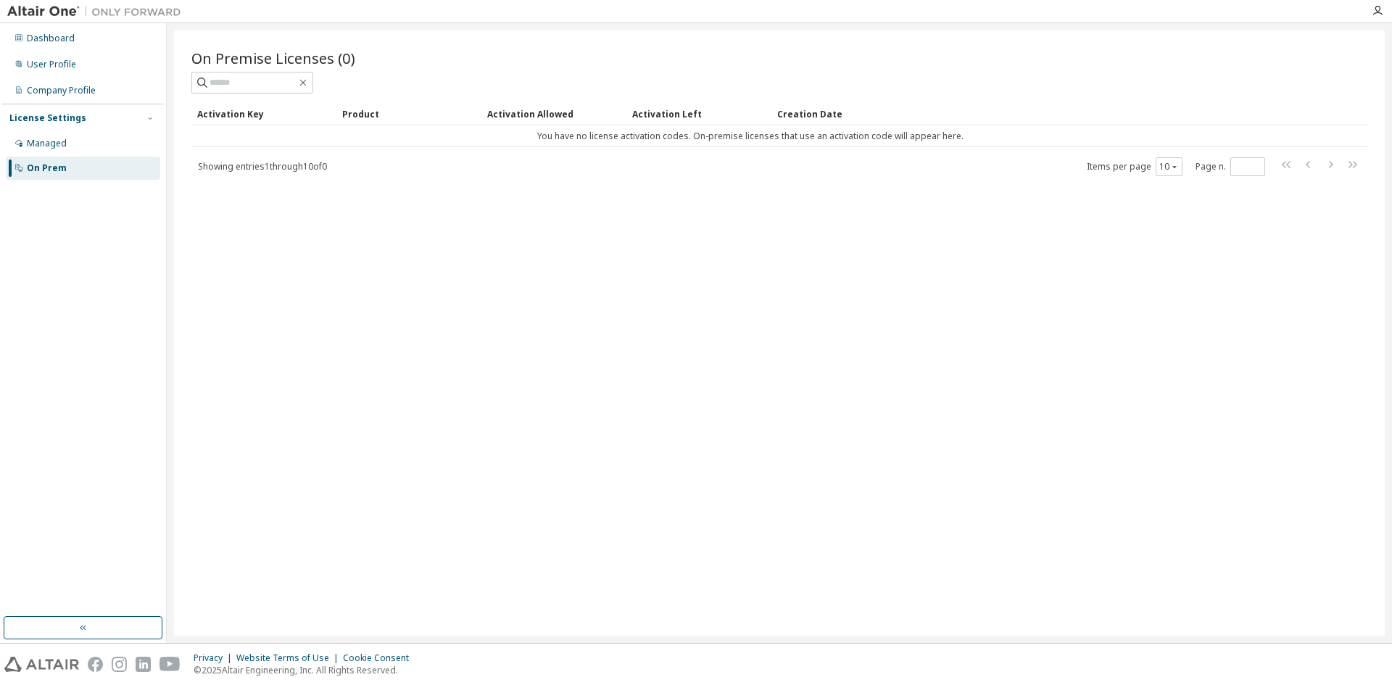
click at [68, 57] on div "User Profile" at bounding box center [83, 64] width 154 height 23
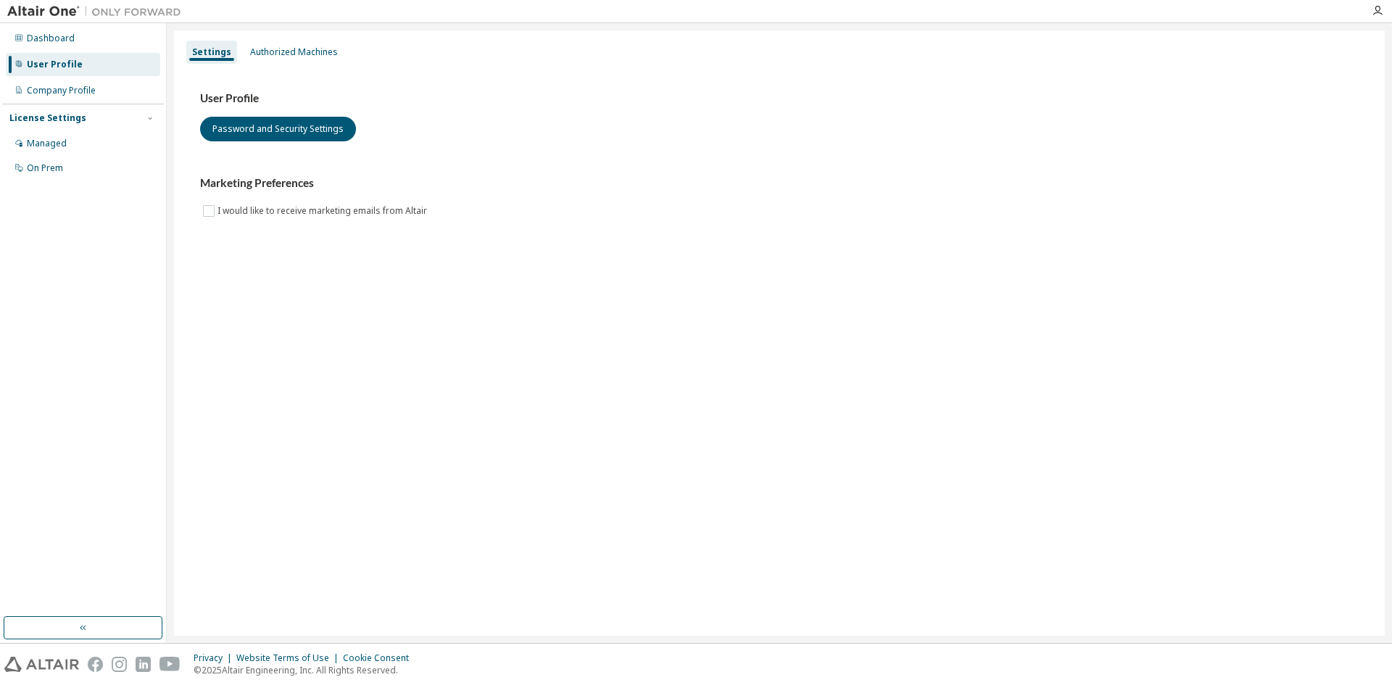
click at [60, 33] on div "Dashboard" at bounding box center [51, 39] width 48 height 12
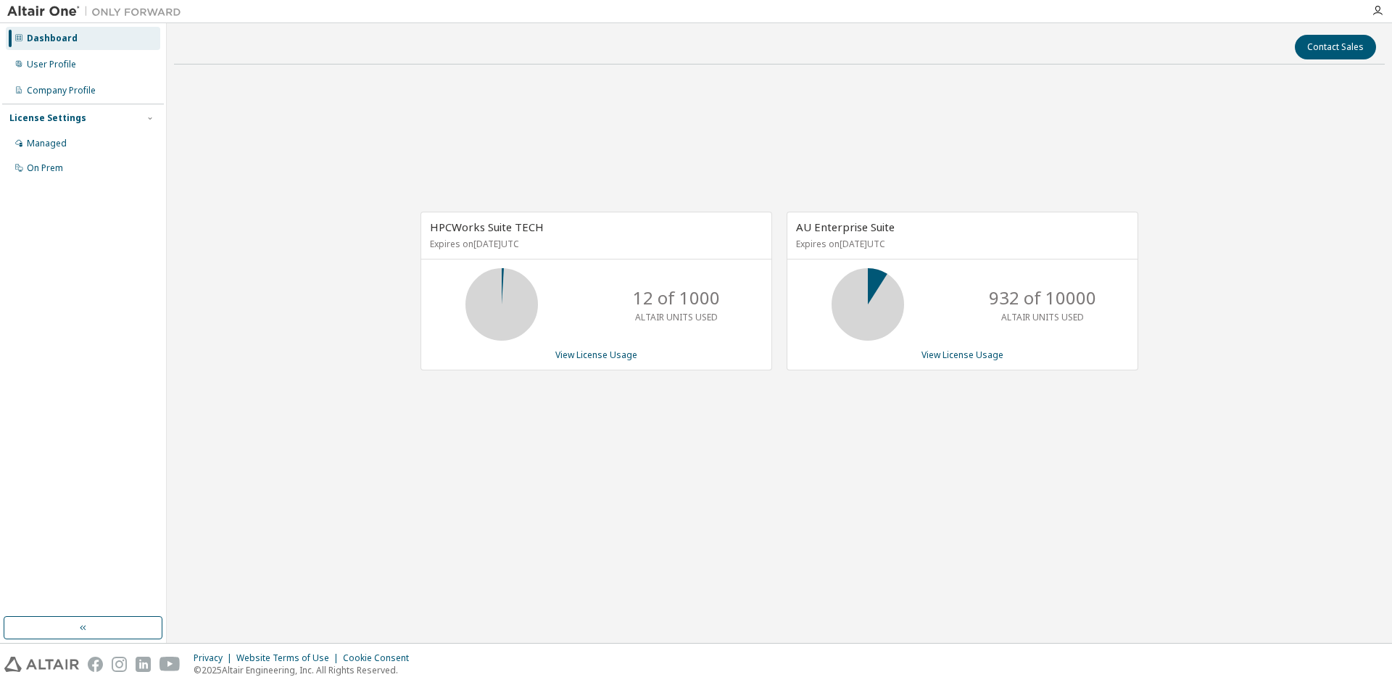
click at [52, 64] on div "User Profile" at bounding box center [51, 65] width 49 height 12
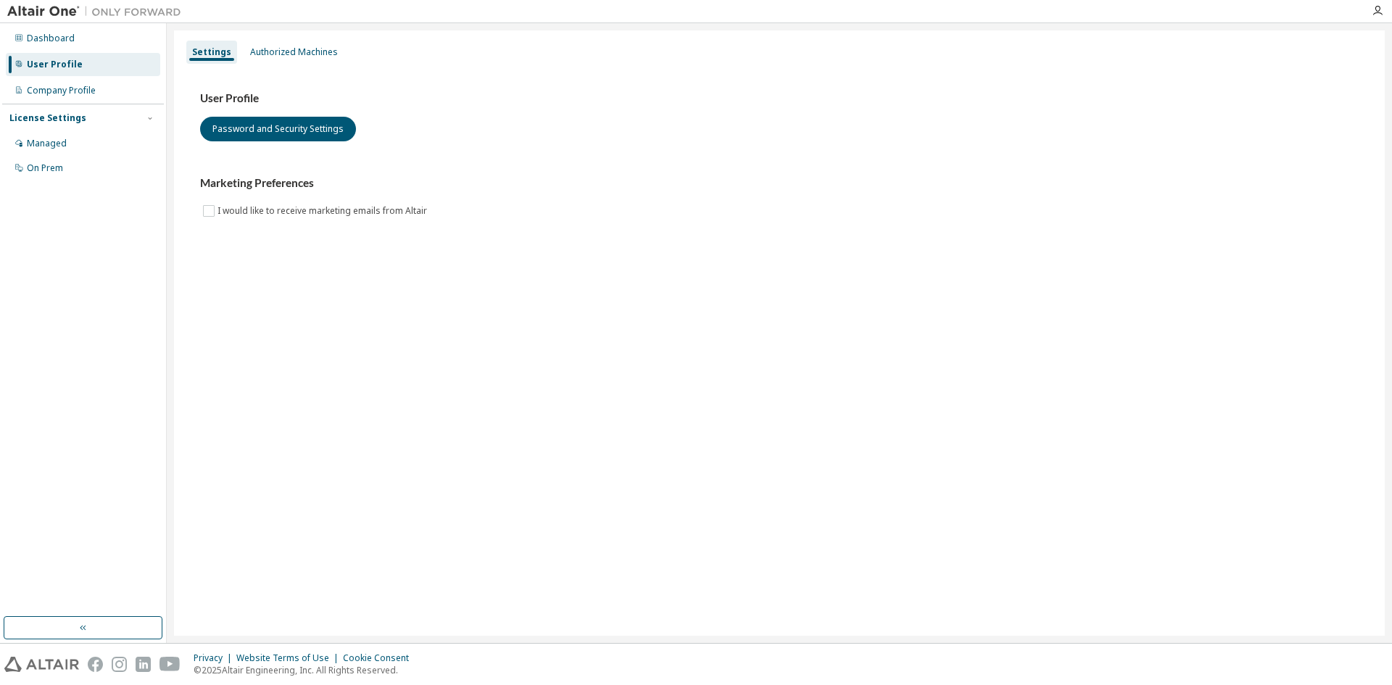
click at [296, 45] on div "Authorized Machines" at bounding box center [293, 52] width 99 height 23
click at [275, 62] on div "Authorized Machines" at bounding box center [293, 52] width 99 height 23
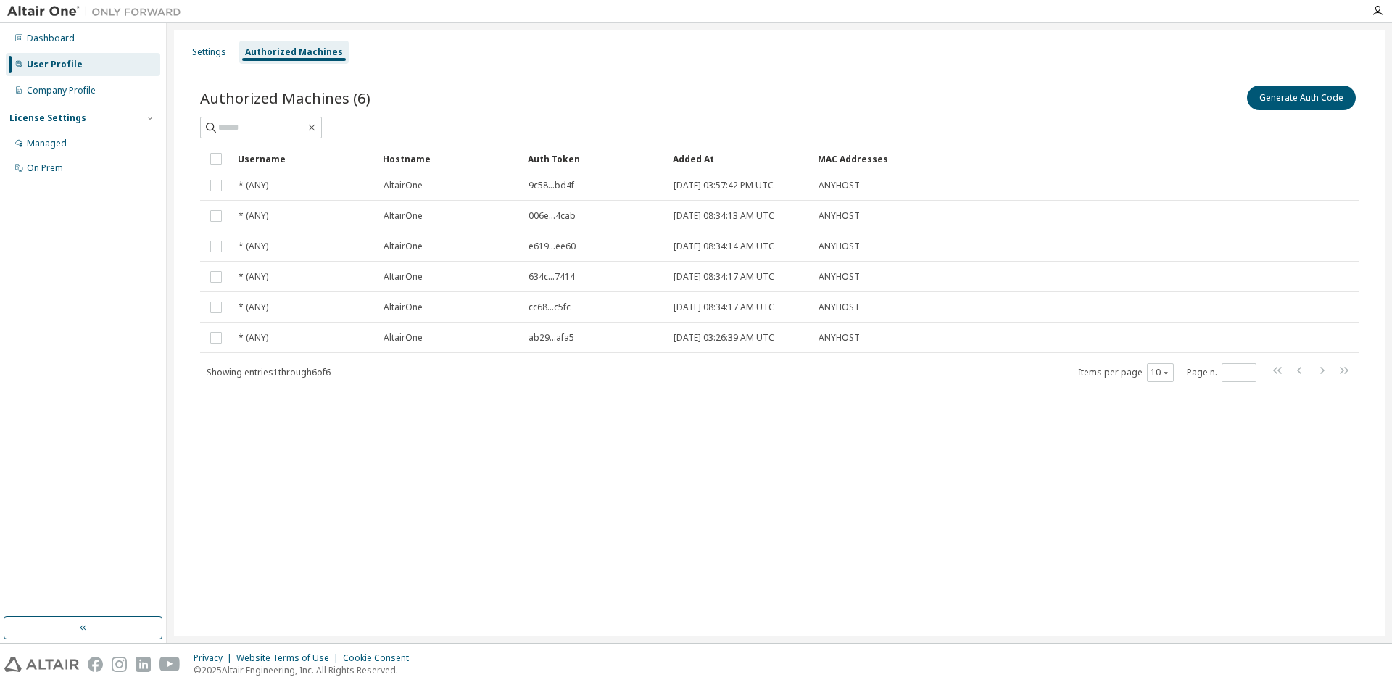
click at [763, 624] on div "Settings Authorized Machines Authorized Machines (6) Generate Auth Code Clear L…" at bounding box center [779, 332] width 1210 height 605
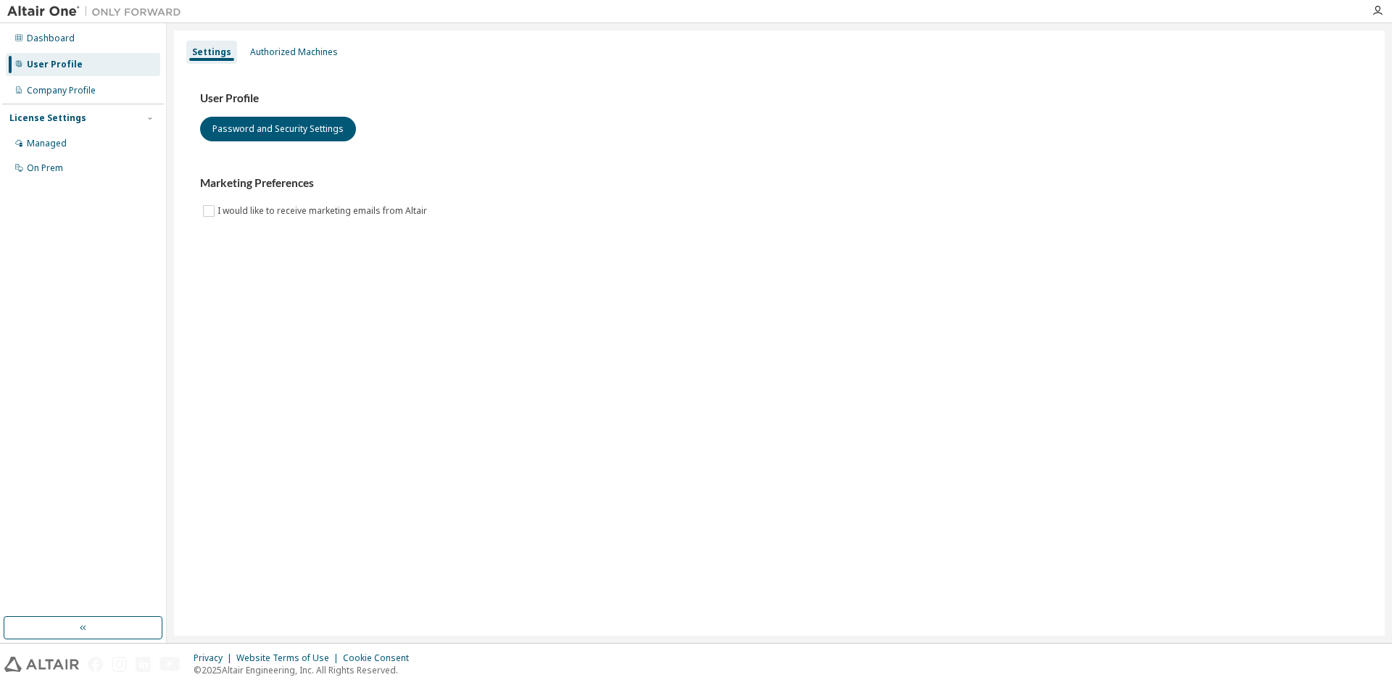
click at [51, 138] on div "Managed" at bounding box center [47, 144] width 40 height 12
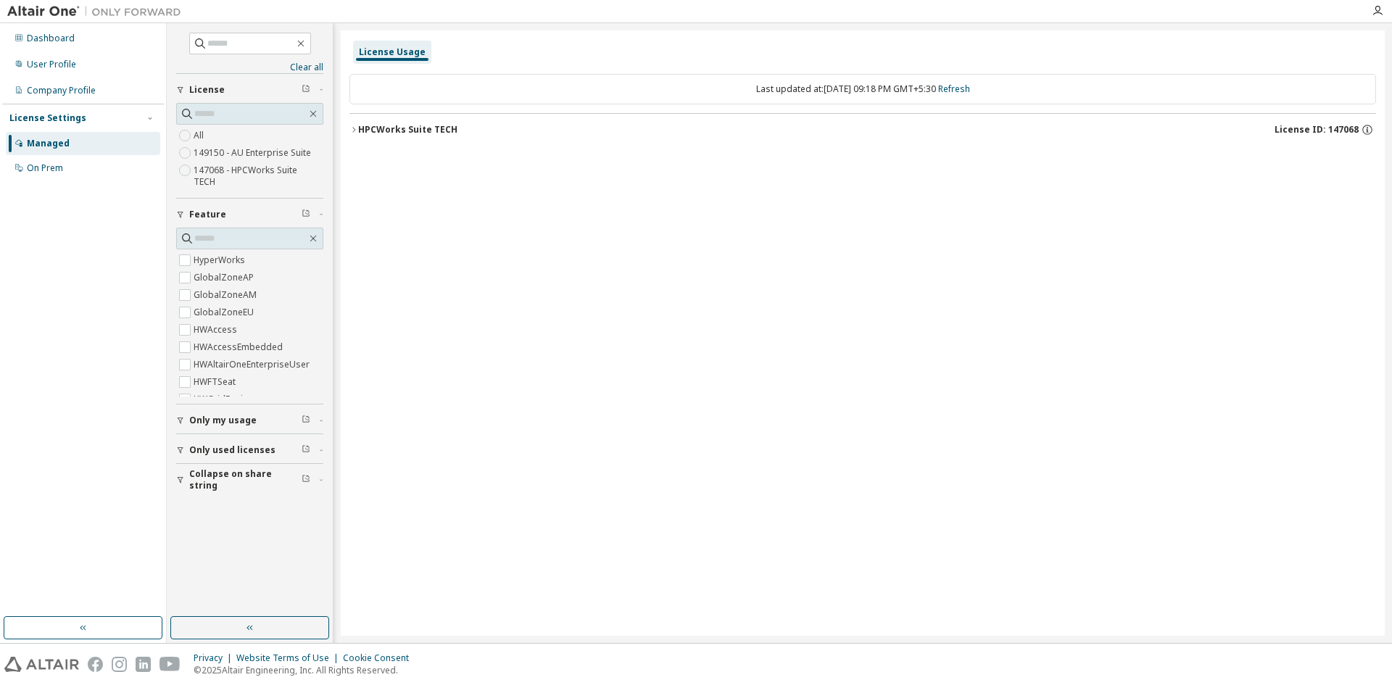
click at [349, 133] on icon "button" at bounding box center [353, 129] width 9 height 9
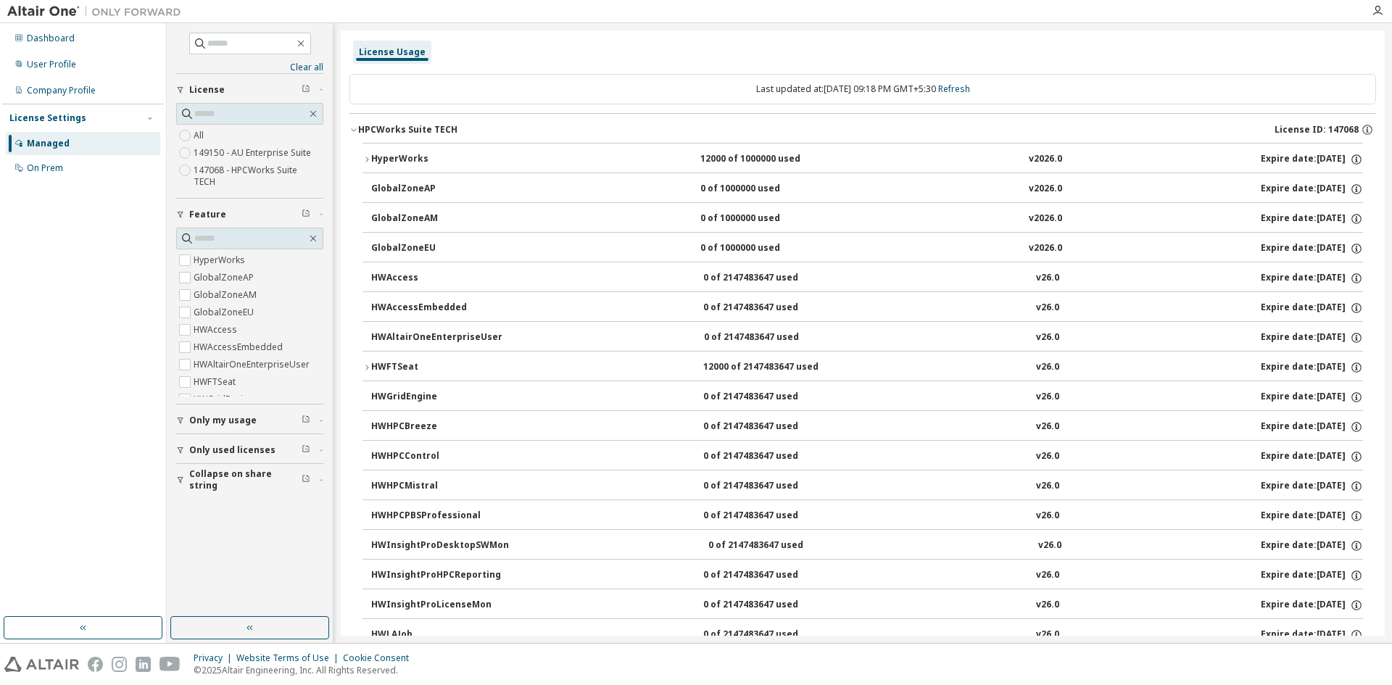
click at [367, 364] on icon "button" at bounding box center [366, 367] width 9 height 9
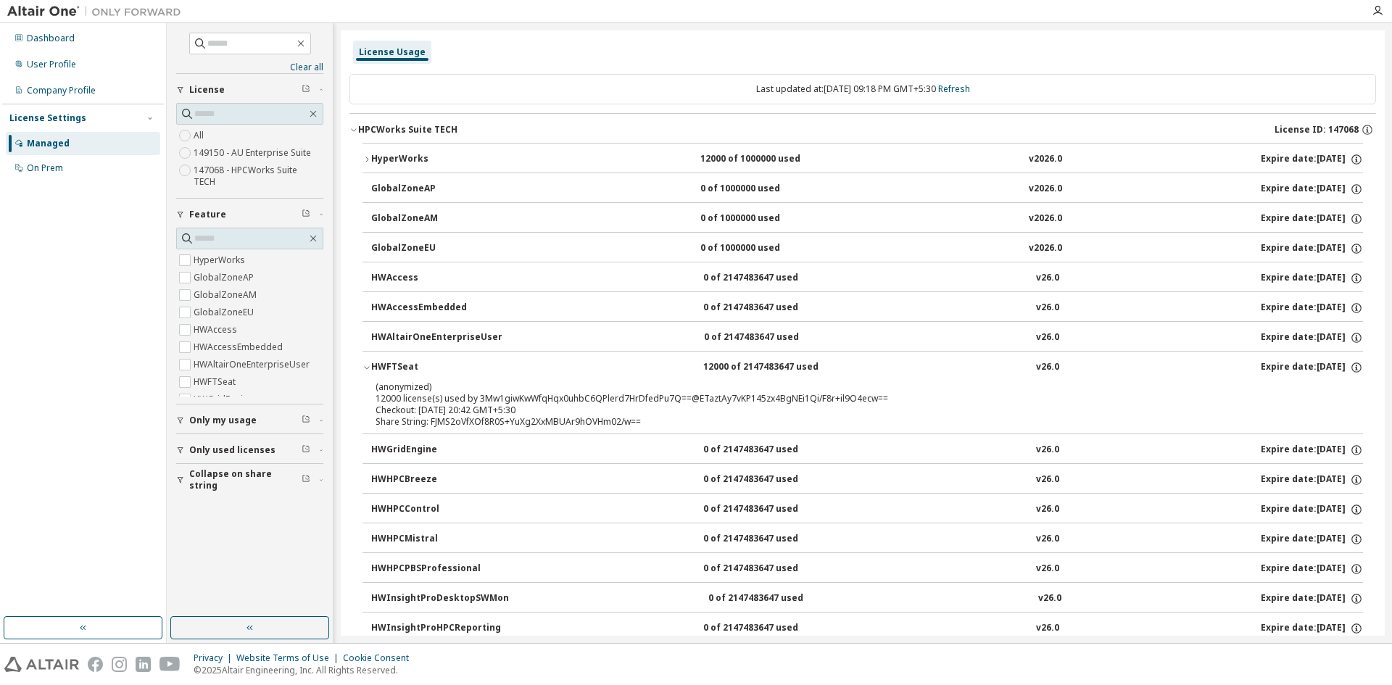
click at [56, 55] on div "User Profile" at bounding box center [83, 64] width 154 height 23
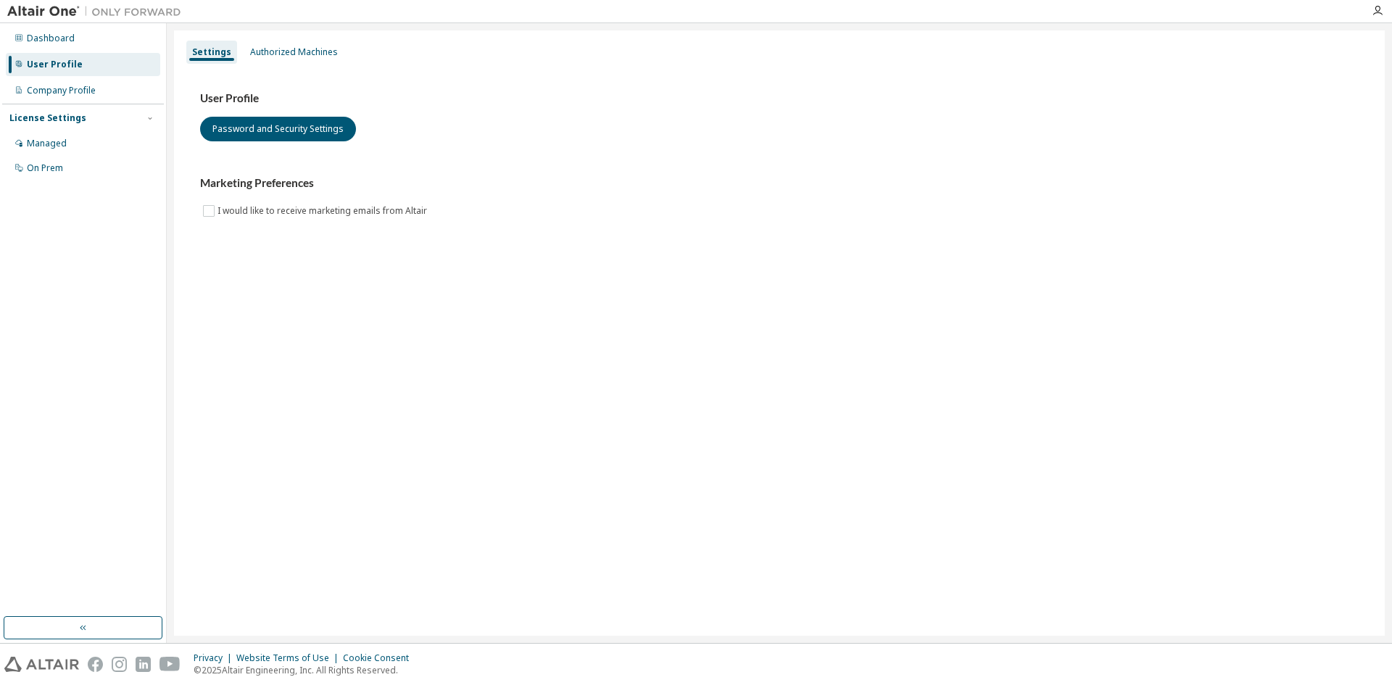
click at [278, 52] on div "Authorized Machines" at bounding box center [294, 52] width 88 height 12
click at [320, 57] on div "Authorized Machines" at bounding box center [294, 52] width 88 height 12
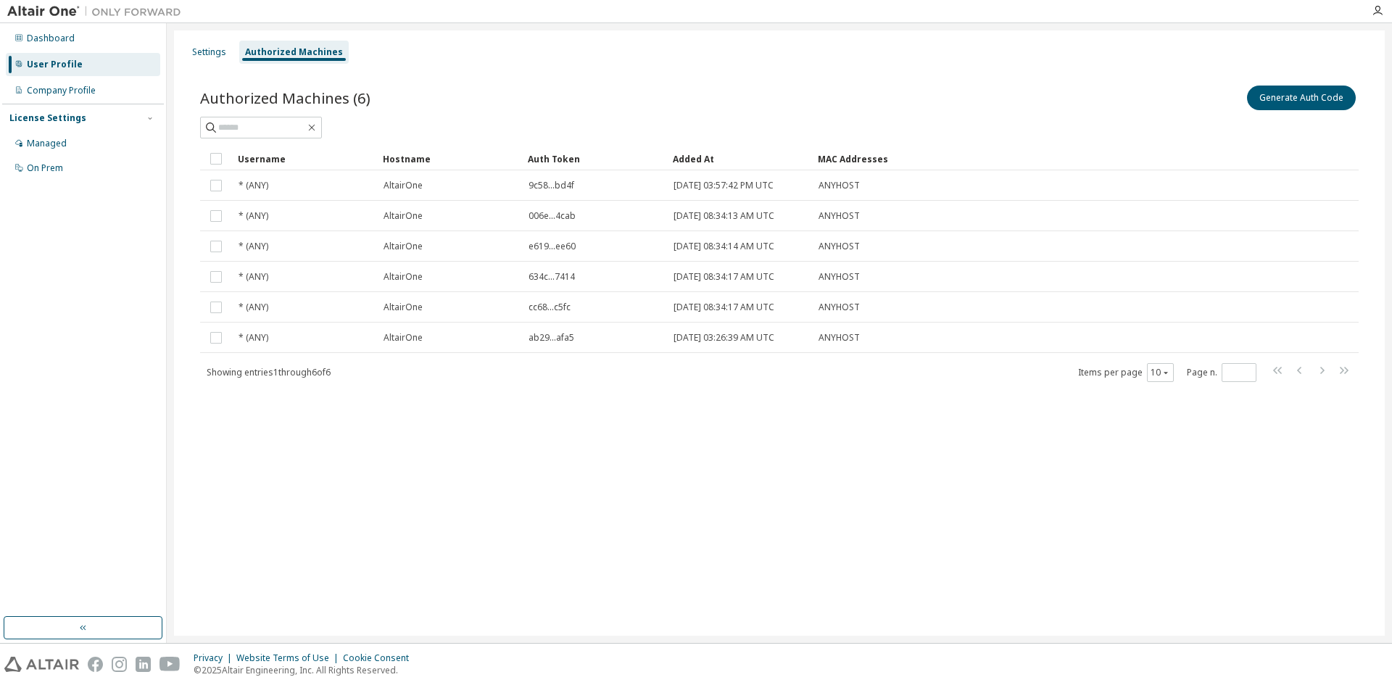
click at [204, 49] on div "Settings" at bounding box center [209, 52] width 34 height 12
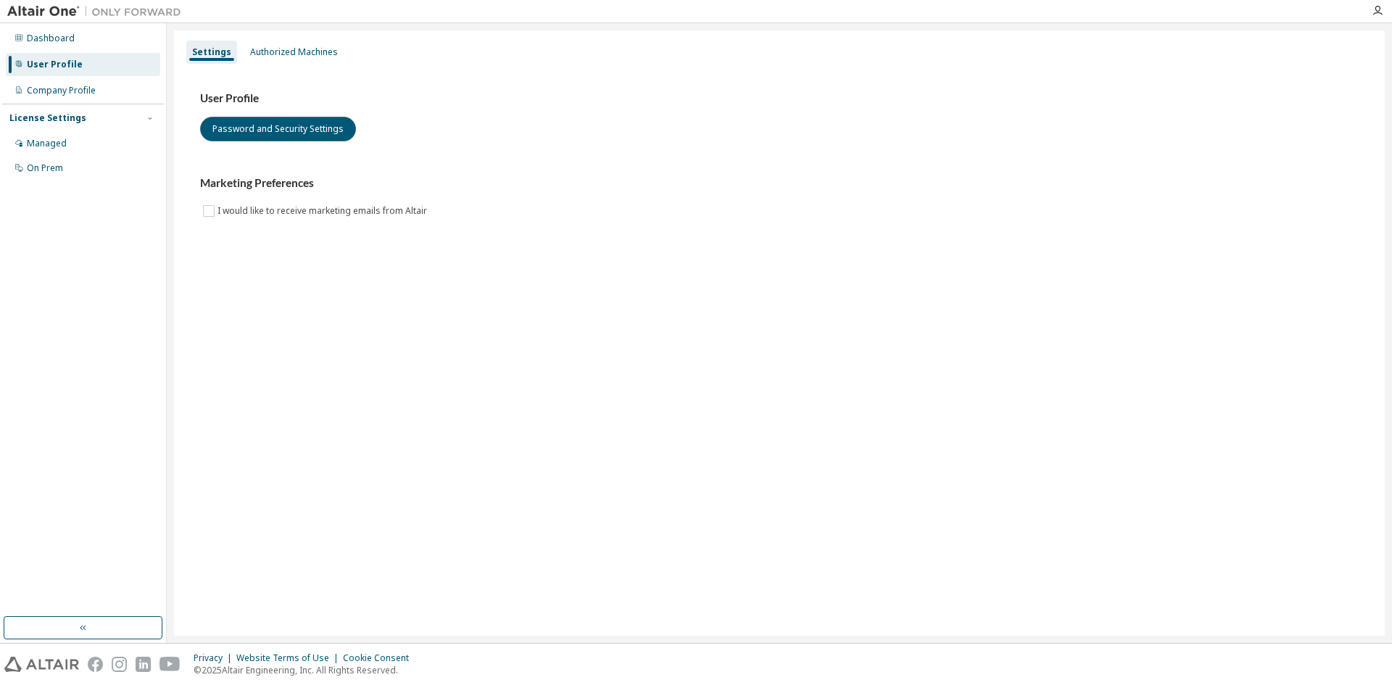
click at [241, 132] on button "Password and Security Settings" at bounding box center [278, 129] width 156 height 25
click at [289, 44] on div "Authorized Machines" at bounding box center [293, 52] width 99 height 23
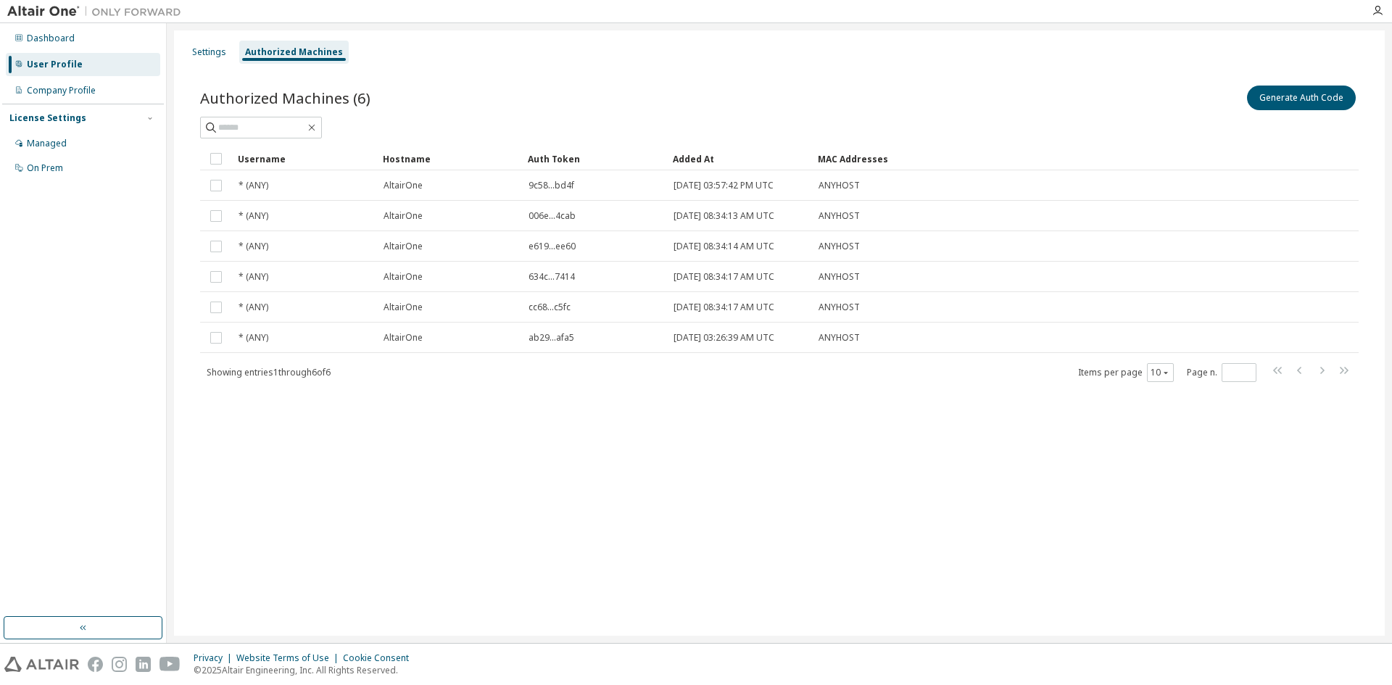
click at [61, 152] on div "Managed" at bounding box center [83, 143] width 154 height 23
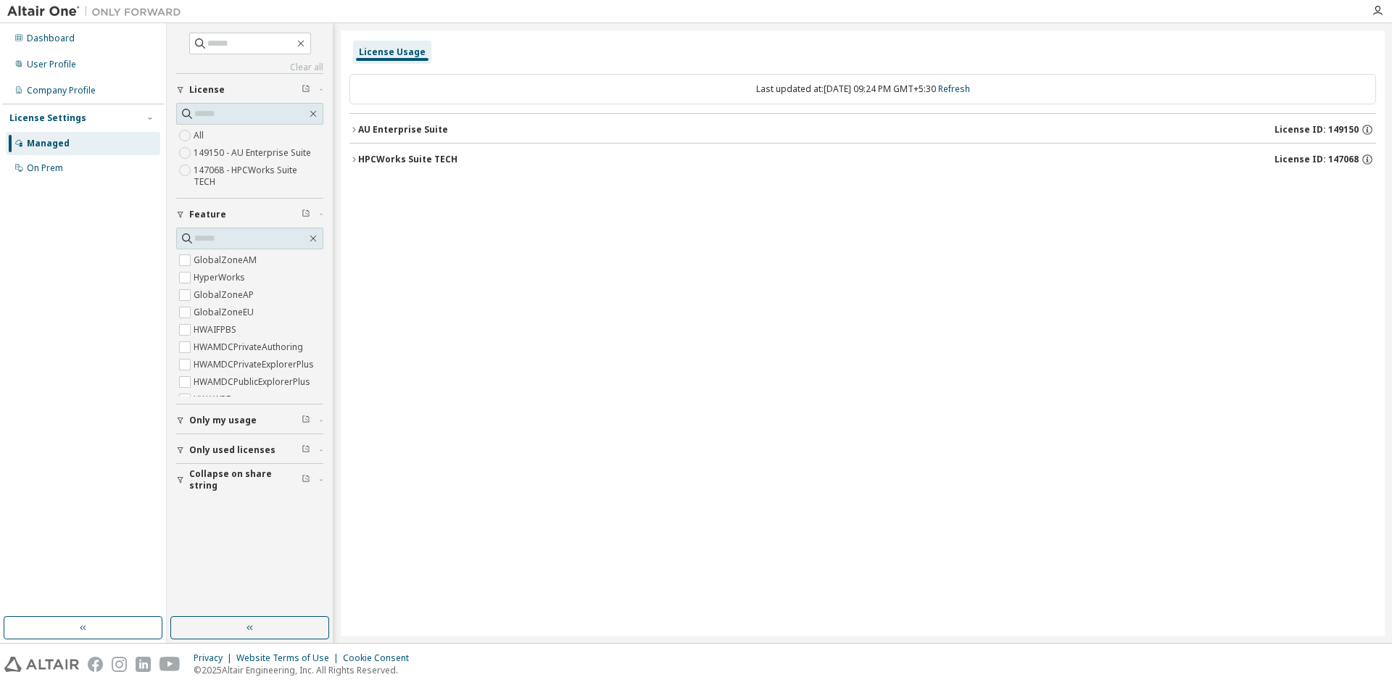
click at [67, 59] on div "User Profile" at bounding box center [51, 65] width 49 height 12
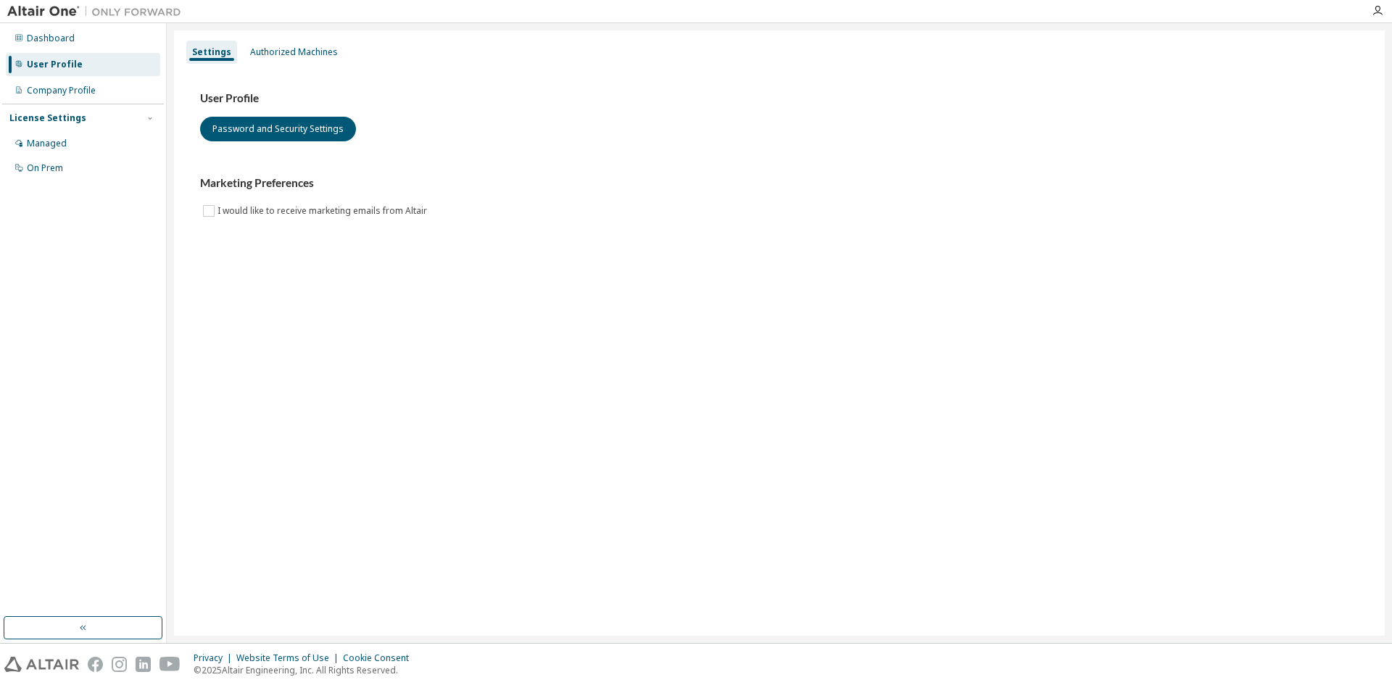
click at [303, 54] on div "Authorized Machines" at bounding box center [294, 52] width 88 height 12
click at [268, 43] on div "Authorized Machines" at bounding box center [293, 52] width 99 height 23
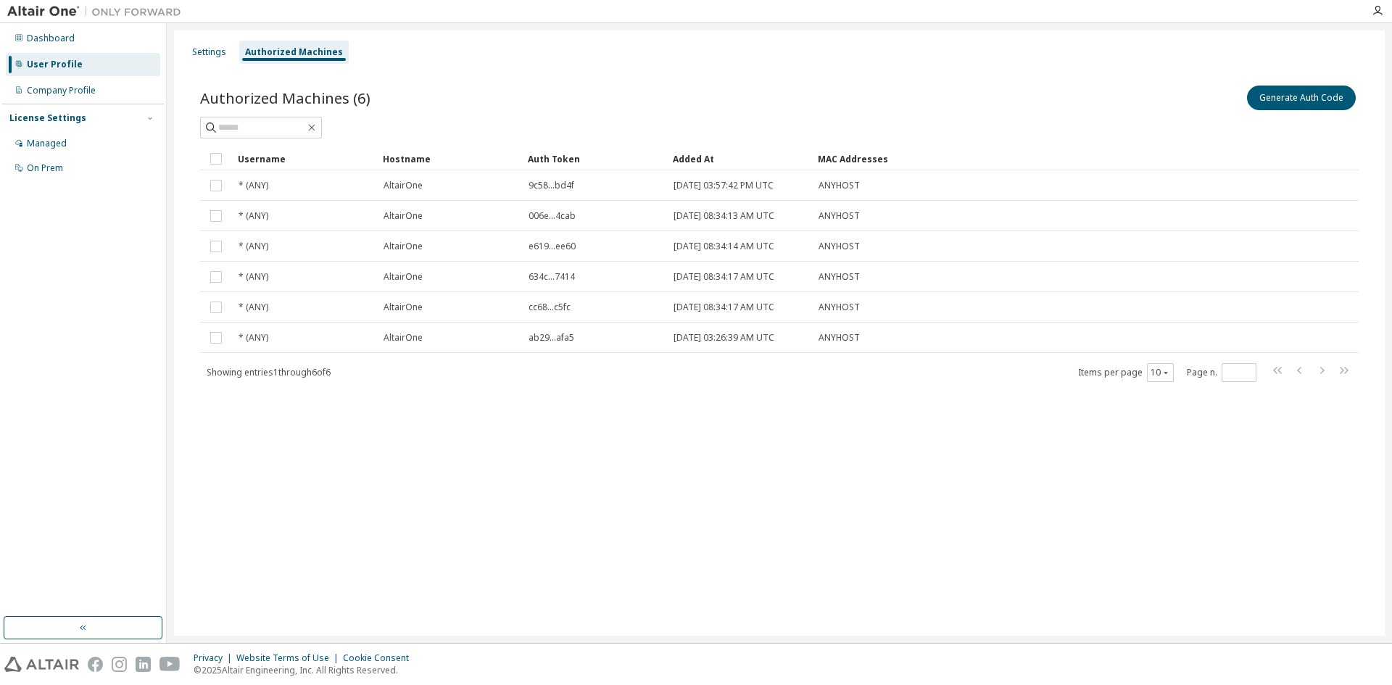
click at [314, 136] on span at bounding box center [261, 128] width 122 height 22
click at [305, 121] on input "text" at bounding box center [261, 127] width 87 height 14
type input "***"
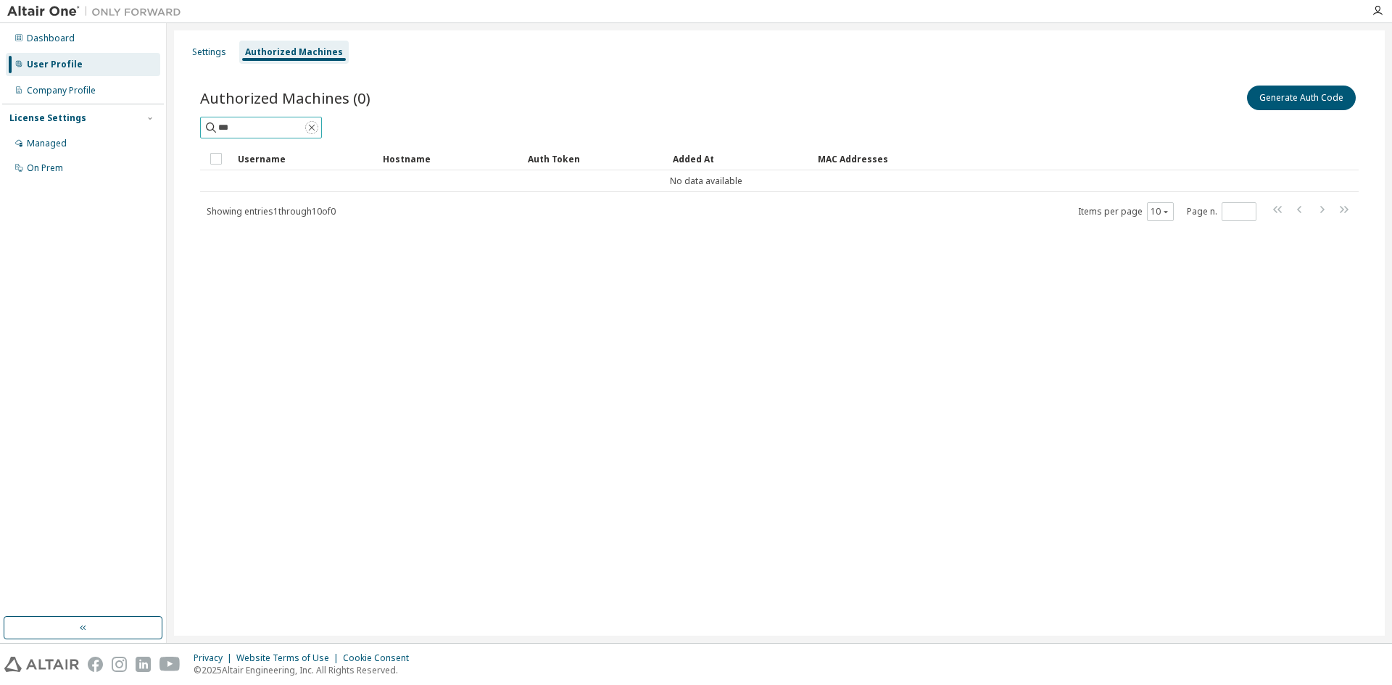
click at [317, 130] on icon "button" at bounding box center [312, 128] width 12 height 12
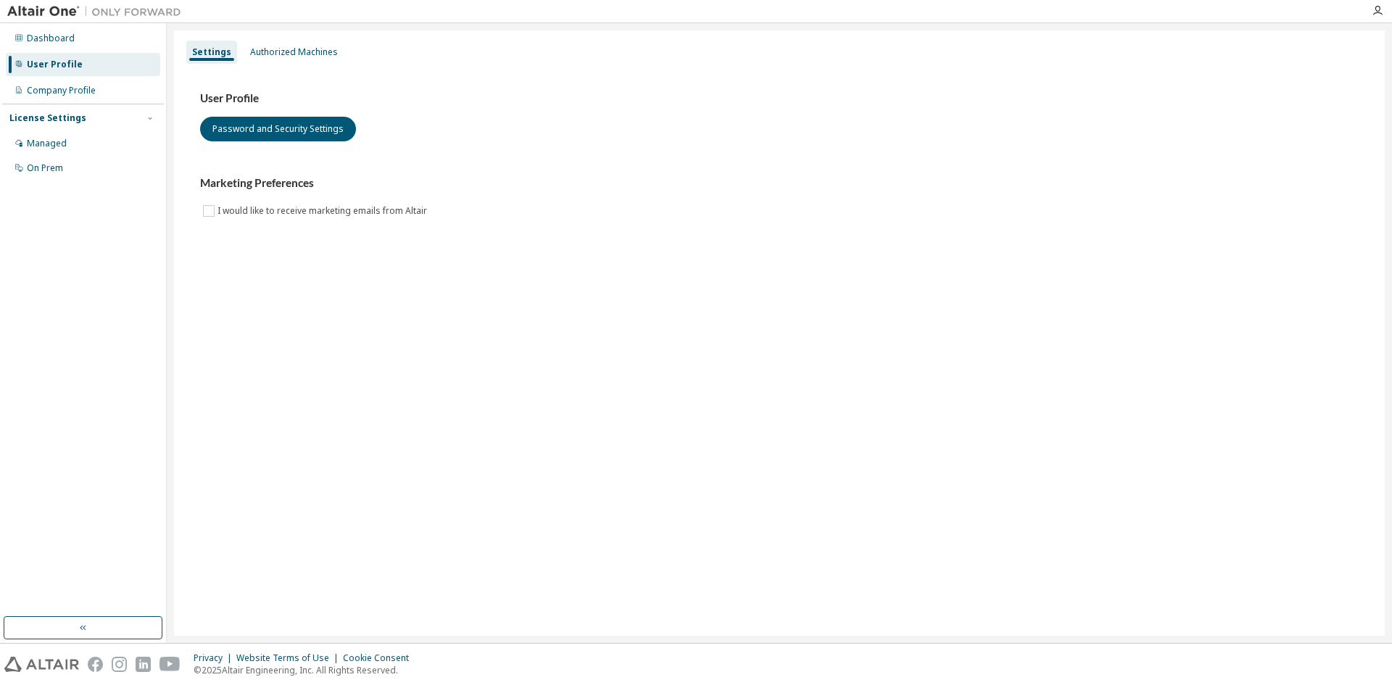
click at [296, 49] on div "Authorized Machines" at bounding box center [294, 52] width 88 height 12
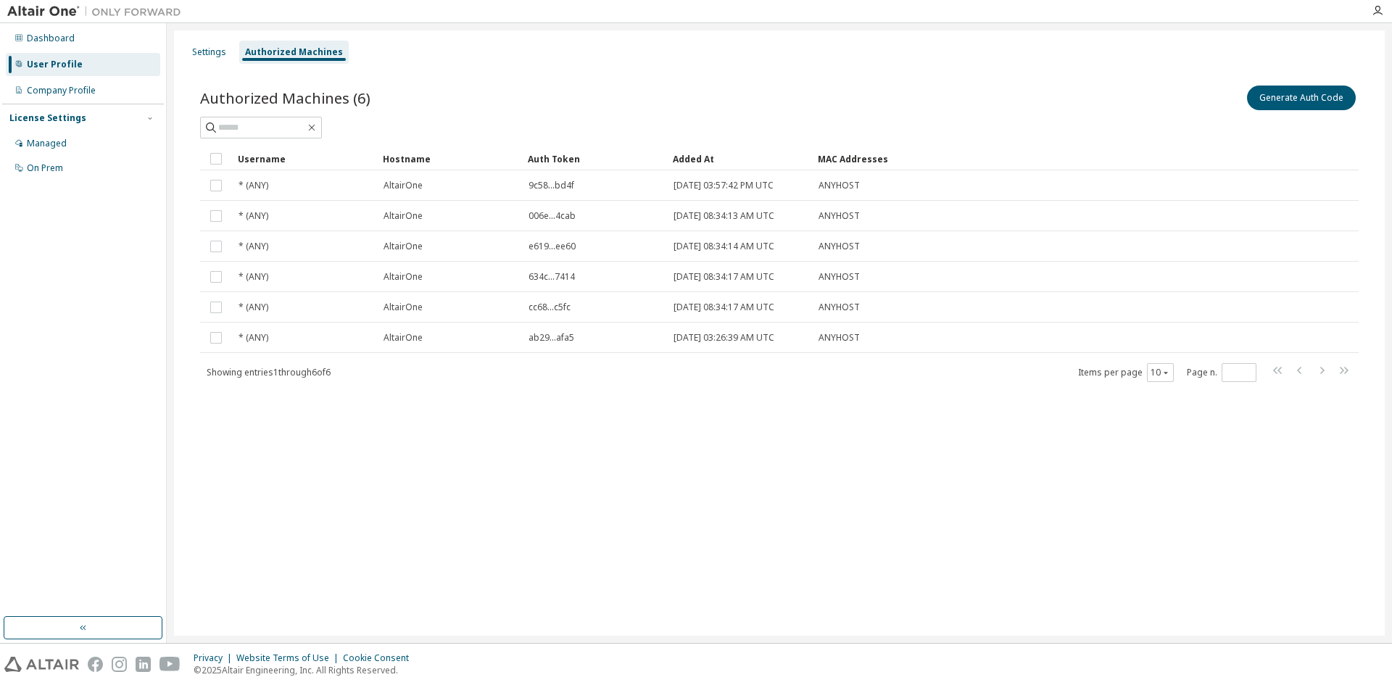
click at [44, 138] on div "Managed" at bounding box center [47, 144] width 40 height 12
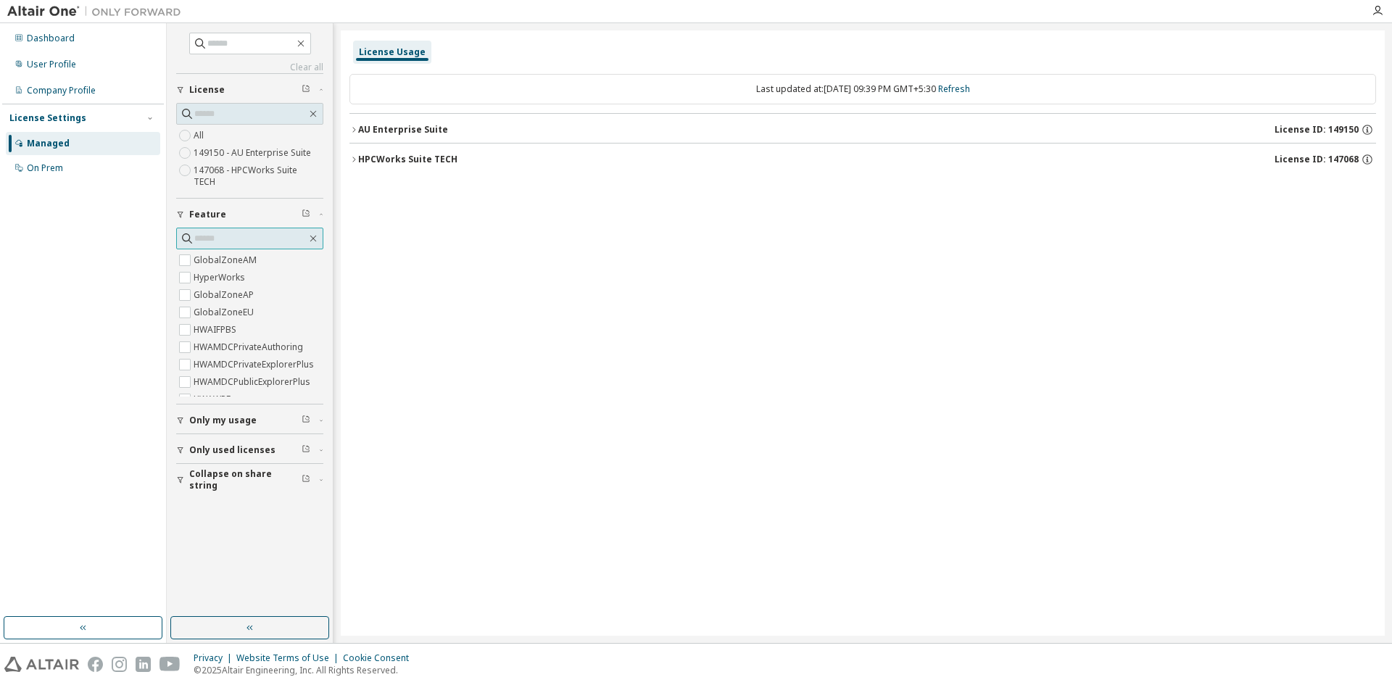
click at [251, 231] on input "text" at bounding box center [250, 238] width 112 height 14
type input "*****"
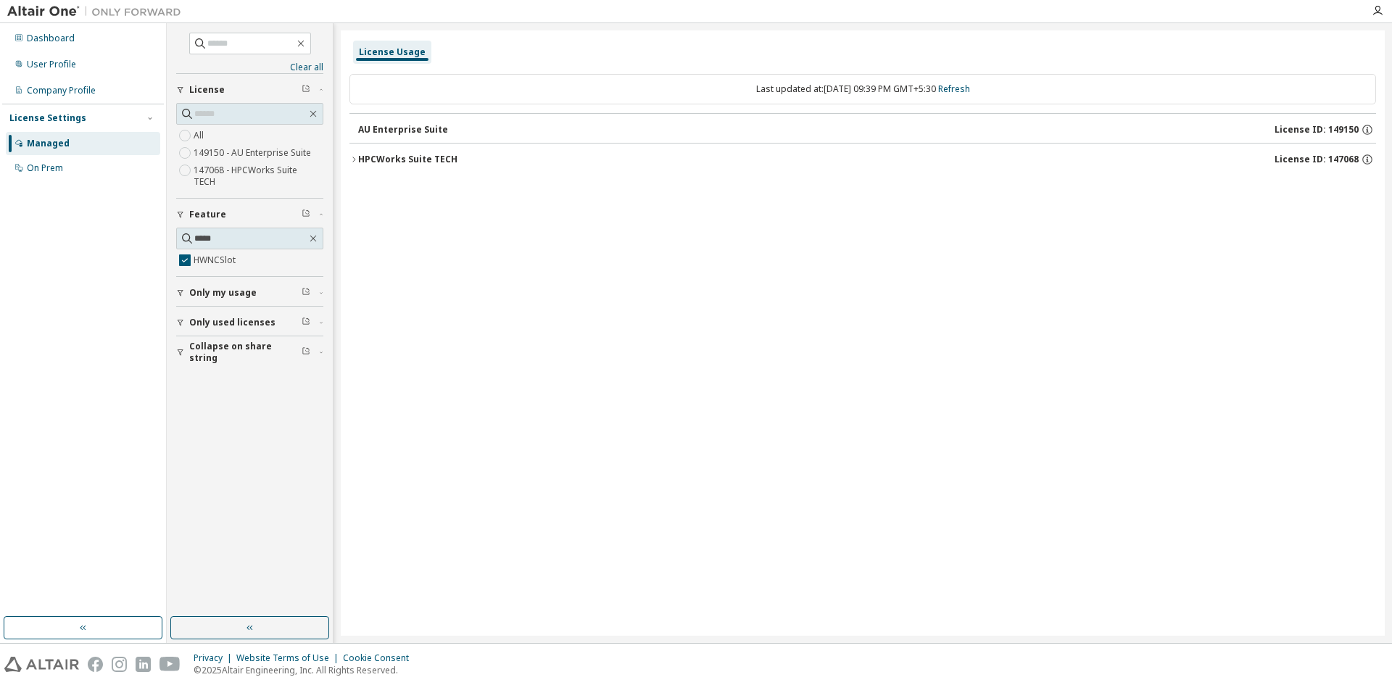
click at [355, 159] on icon "button" at bounding box center [353, 159] width 3 height 5
click at [889, 633] on div "License Usage Last updated at: [DATE] 09:39 PM GMT+5:30 Refresh AU Enterprise S…" at bounding box center [863, 332] width 1044 height 605
